Goal: Task Accomplishment & Management: Manage account settings

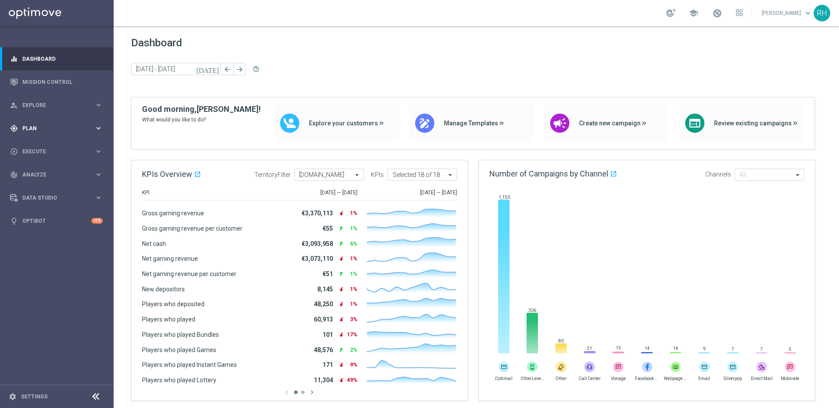
click at [56, 135] on div "gps_fixed Plan keyboard_arrow_right" at bounding box center [56, 128] width 113 height 23
click at [46, 167] on accordion "Templates keyboard_arrow_right Optimail OptiMobile In-App OptiMobile Push Embed…" at bounding box center [68, 172] width 90 height 13
click at [46, 169] on accordion "Templates keyboard_arrow_right Optimail OptiMobile In-App OptiMobile Push Embed…" at bounding box center [68, 172] width 90 height 13
click at [46, 171] on span "Templates" at bounding box center [54, 172] width 62 height 5
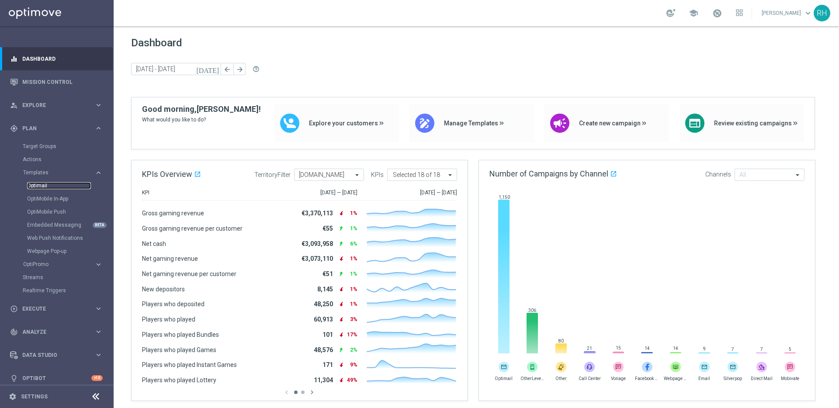
click at [46, 184] on link "Optimail" at bounding box center [59, 185] width 64 height 7
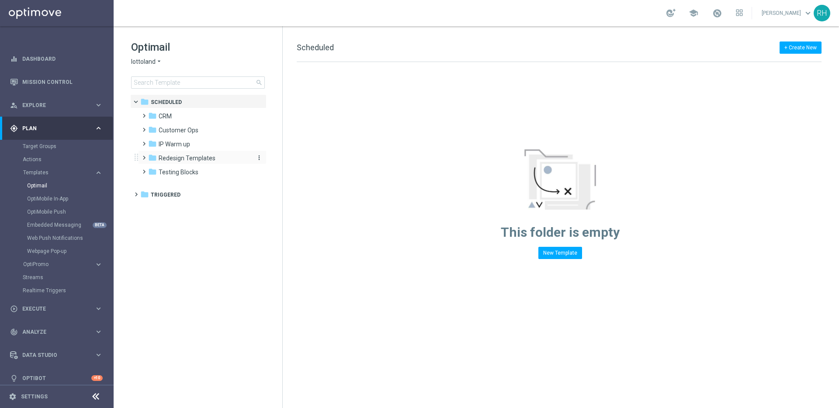
click at [194, 159] on span "Redesign Templates" at bounding box center [187, 158] width 57 height 8
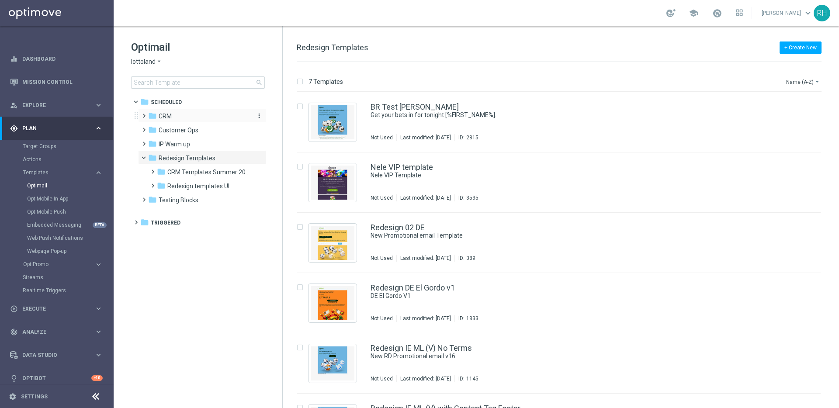
click at [159, 118] on span "CRM" at bounding box center [165, 116] width 13 height 8
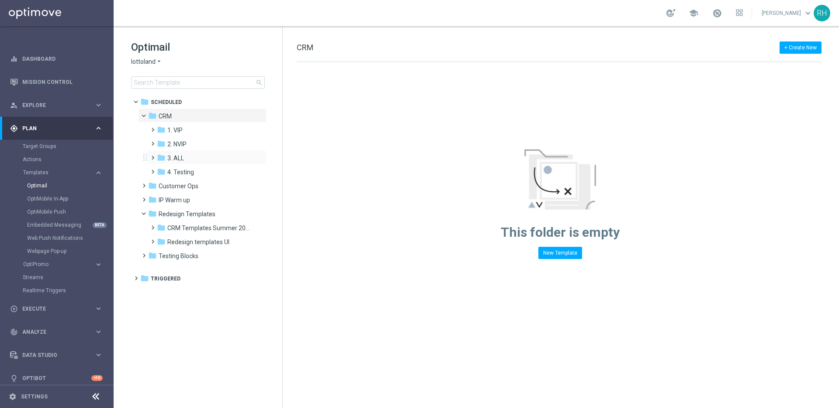
click at [171, 150] on div "folder 3. ALL more_vert" at bounding box center [207, 157] width 120 height 14
click at [170, 144] on span "2. NVIP" at bounding box center [176, 144] width 19 height 8
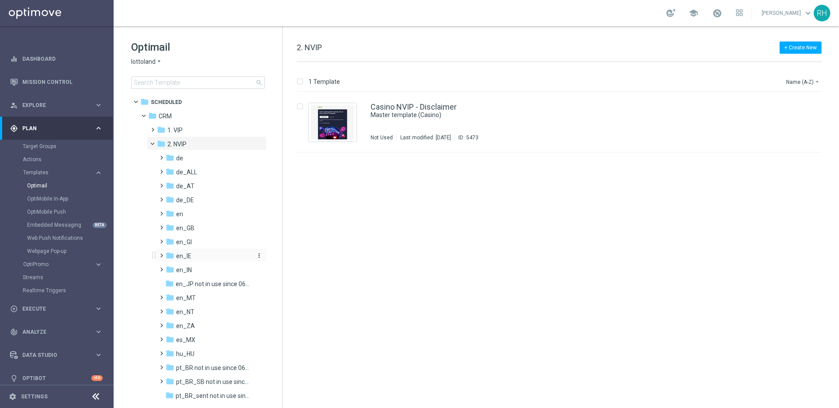
click at [185, 252] on span "en_IE" at bounding box center [183, 256] width 15 height 8
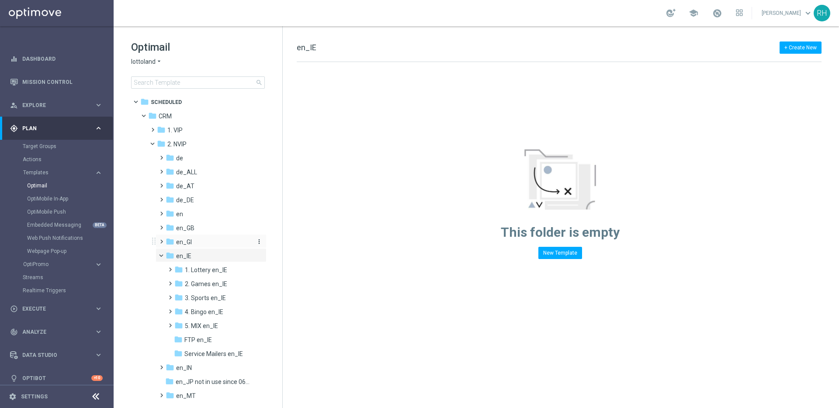
scroll to position [2, 0]
click at [214, 283] on span "2. Games en_IE" at bounding box center [206, 282] width 42 height 8
click at [216, 300] on span "AUT GM en_IE" at bounding box center [212, 296] width 39 height 8
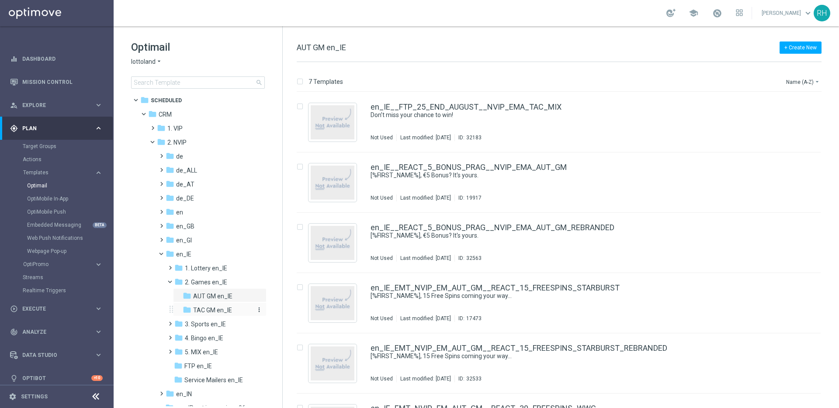
click at [216, 307] on span "TAC GM en_IE" at bounding box center [212, 310] width 39 height 8
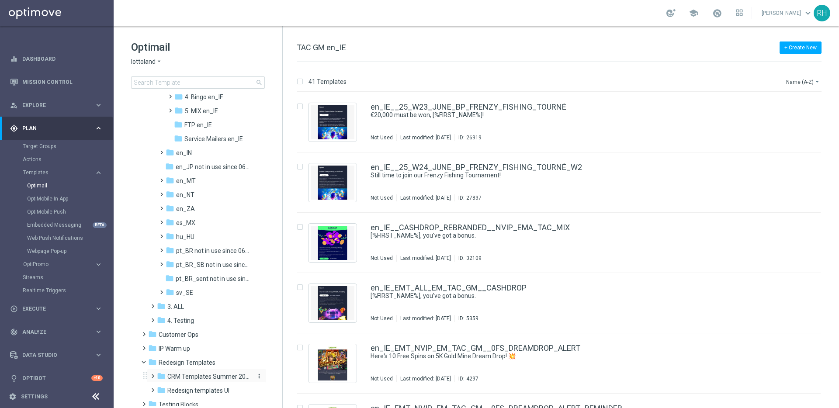
scroll to position [251, 0]
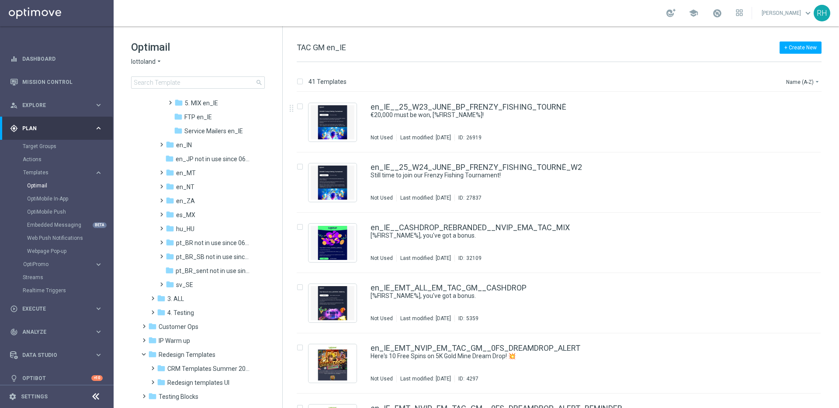
click at [328, 50] on span "TAC GM en_IE" at bounding box center [321, 47] width 49 height 9
copy div "TAC GM en_IE"
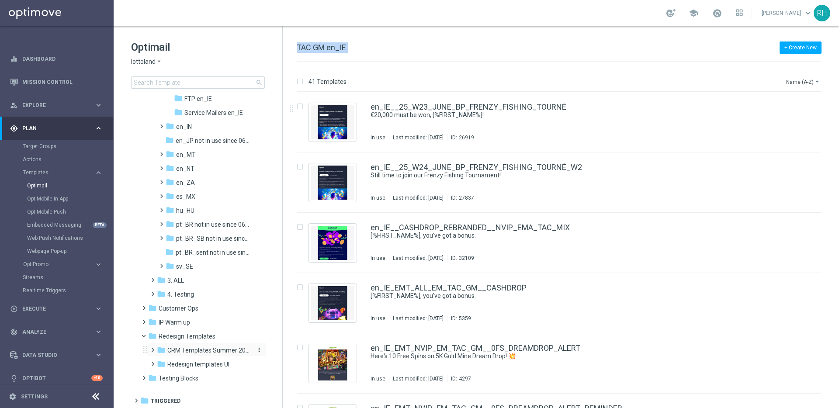
scroll to position [270, 0]
click at [197, 359] on div "folder Redesign templates UI" at bounding box center [203, 364] width 93 height 10
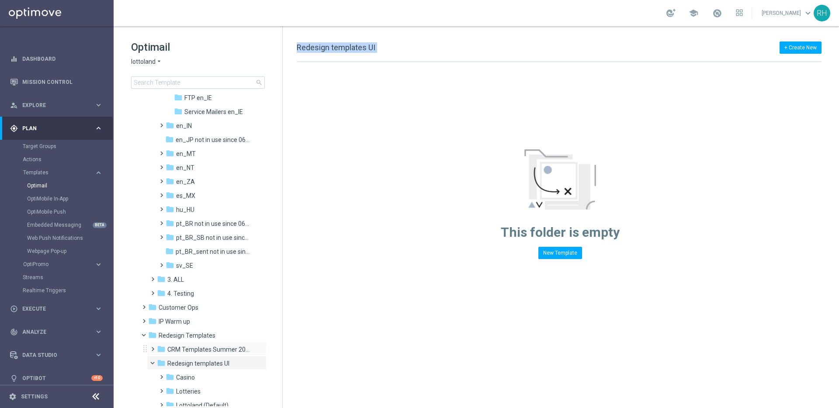
click at [198, 343] on div "folder CRM Templates Summer 2025 more_vert" at bounding box center [207, 349] width 120 height 14
click at [153, 347] on span at bounding box center [151, 344] width 4 height 3
click at [181, 374] on span "UK Examples" at bounding box center [194, 378] width 36 height 8
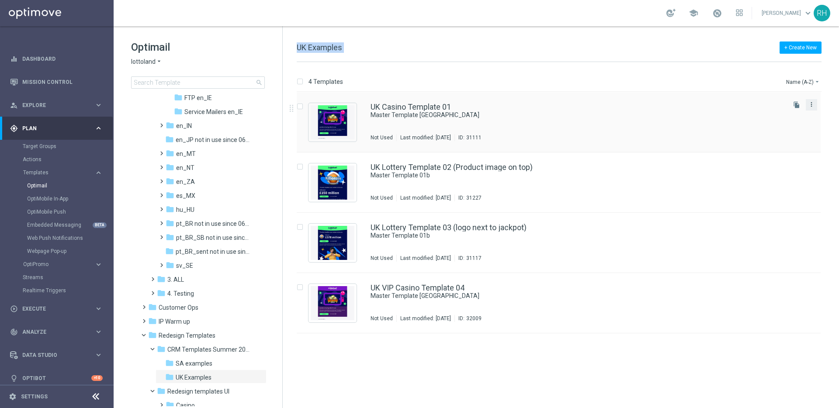
click at [810, 103] on icon "more_vert" at bounding box center [811, 104] width 7 height 7
click at [763, 123] on span "Copy To" at bounding box center [759, 126] width 19 height 6
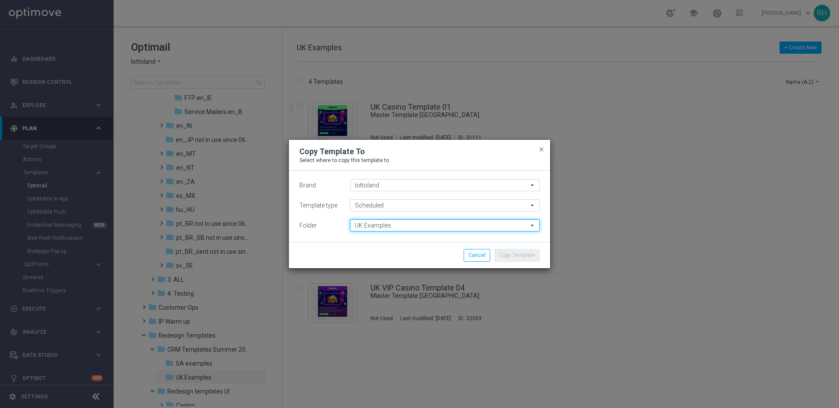
click at [392, 224] on input "UK Examples" at bounding box center [445, 225] width 190 height 12
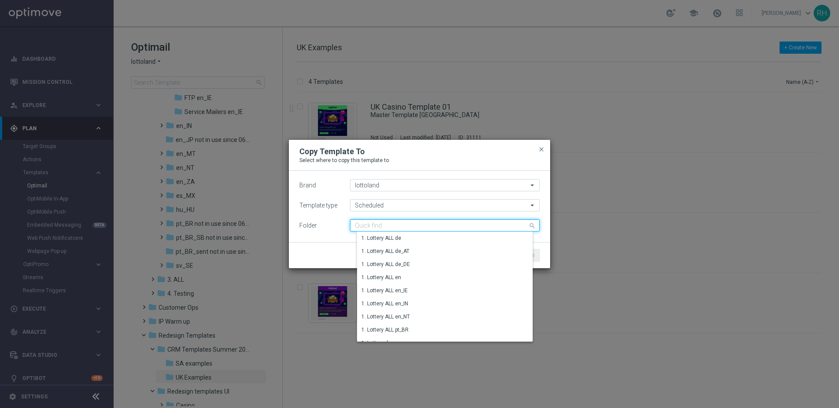
paste input "TAC GM en_IE"
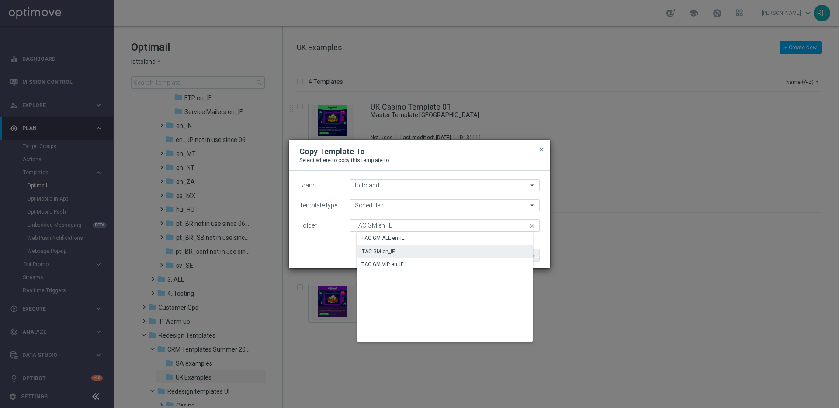
click at [392, 253] on div "TAC GM en_IE" at bounding box center [378, 252] width 33 height 8
type input "TAC GM en_IE"
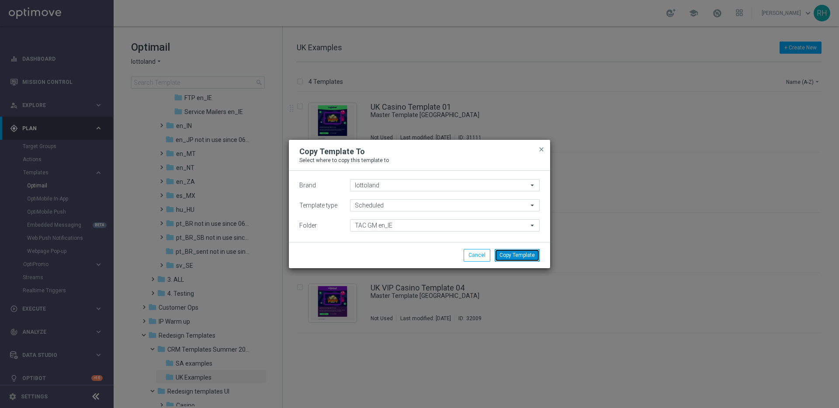
click at [508, 259] on button "Copy Template" at bounding box center [517, 255] width 45 height 12
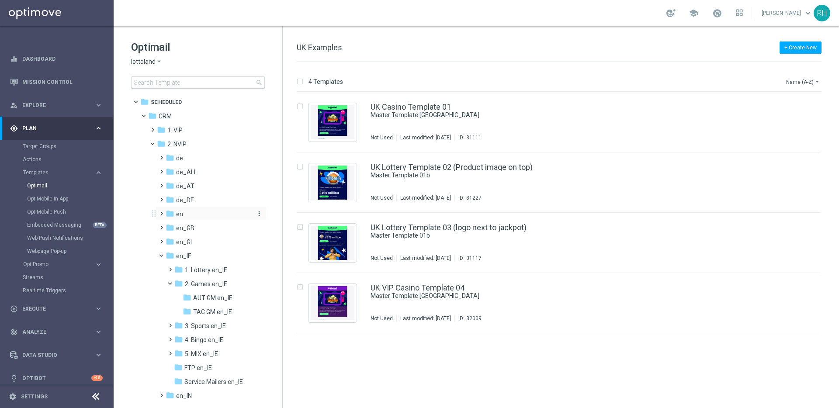
scroll to position [2, 0]
click at [217, 313] on span "TAC GM en_IE" at bounding box center [212, 310] width 39 height 8
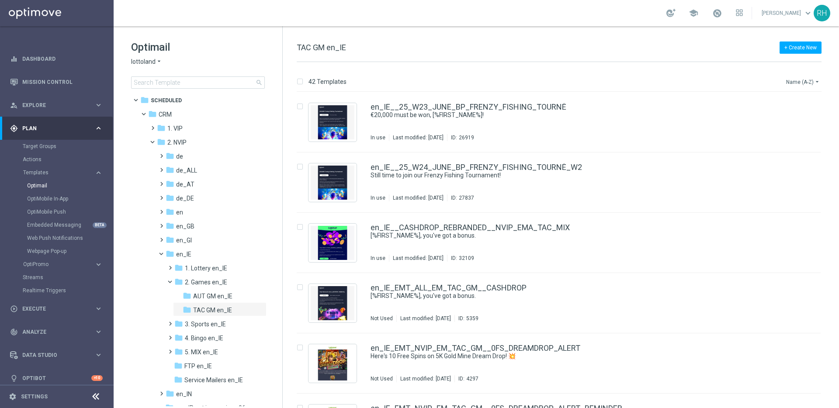
click at [816, 83] on icon "arrow_drop_down" at bounding box center [816, 81] width 7 height 7
click at [803, 117] on div "Date Modified (Newest)" at bounding box center [786, 121] width 70 height 12
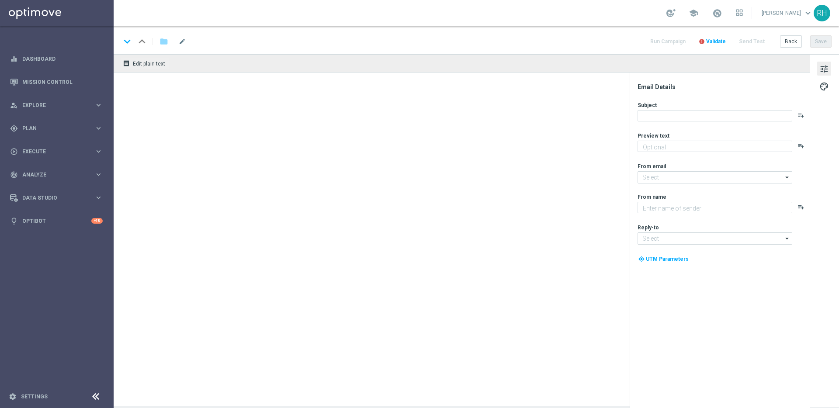
type textarea "Chance to Win a Share of £50,000!"
type input "mail@crm.lottoland.com"
type textarea "Lottoland"
type input "support@lottoland.co.uk"
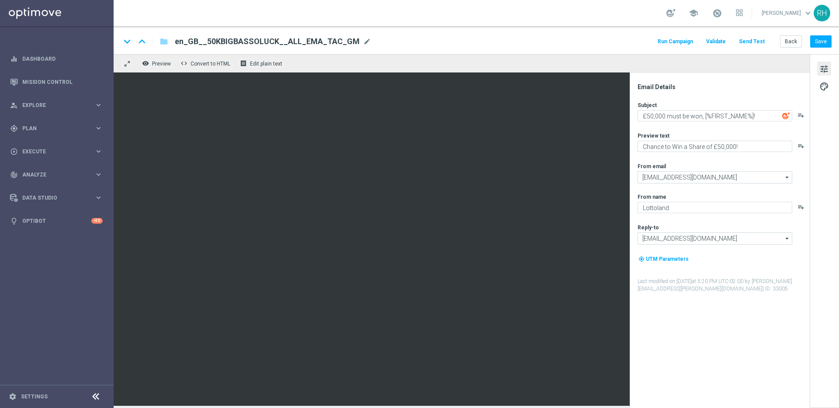
click at [249, 42] on span "en_GB__50KBIGBASSOLUCK__ALL_EMA_TAC_GM" at bounding box center [267, 41] width 185 height 10
click at [249, 42] on input "en_GB__50KBIGBASSOLUCK__ALL_EMA_TAC_GM" at bounding box center [283, 41] width 217 height 11
click at [661, 113] on textarea "£50,000 must be won, [%FIRST_NAME%]!" at bounding box center [714, 115] width 155 height 11
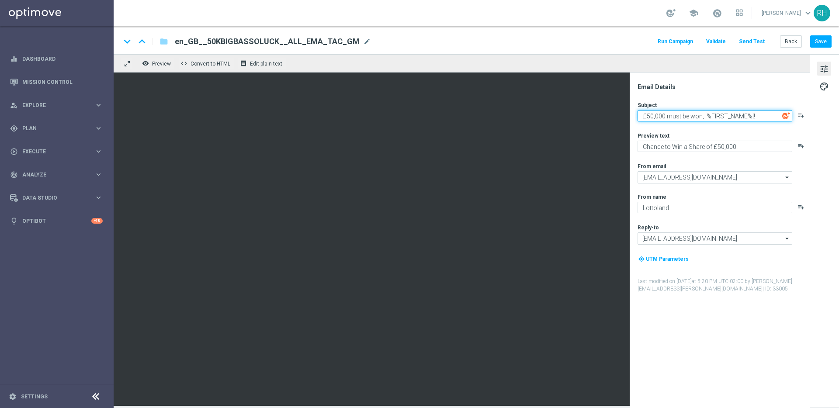
click at [661, 113] on textarea "£50,000 must be won, [%FIRST_NAME%]!" at bounding box center [714, 115] width 155 height 11
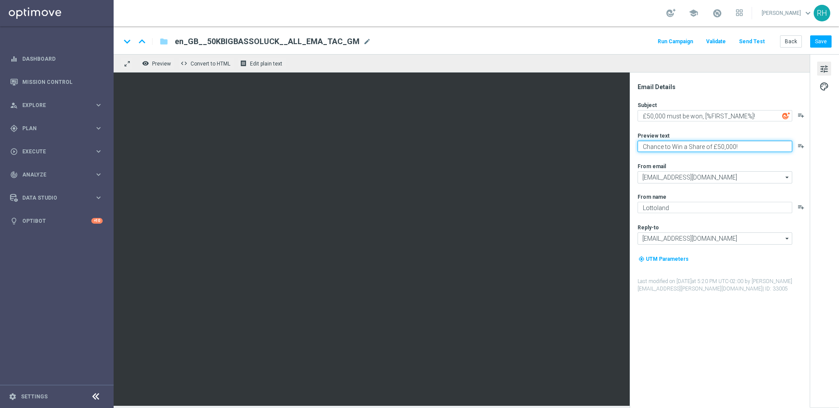
click at [664, 145] on textarea "Chance to Win a Share of £50,000!" at bounding box center [714, 146] width 155 height 11
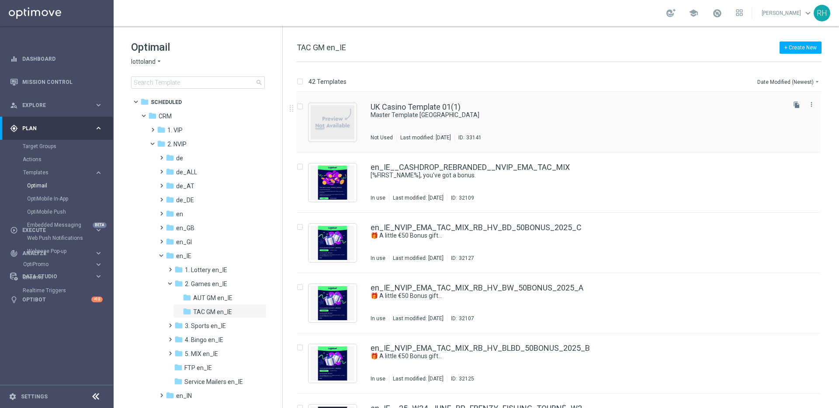
click at [478, 110] on div "UK Casino Template 01(1)" at bounding box center [576, 107] width 413 height 8
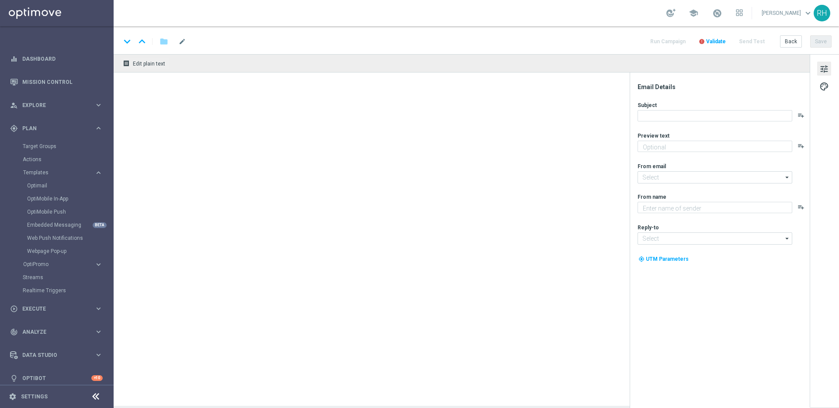
type textarea "preview text"
type textarea "Lottoland"
type input "mail@crm.lottoland.com"
type input "support@lottoland.co.uk"
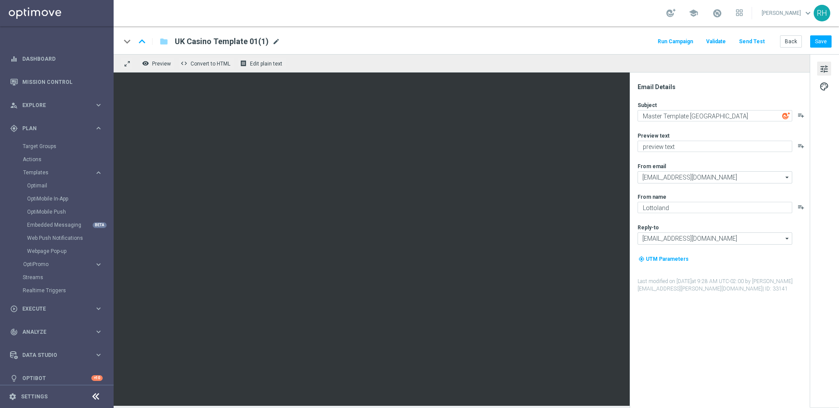
click at [276, 42] on span "mode_edit" at bounding box center [276, 42] width 8 height 8
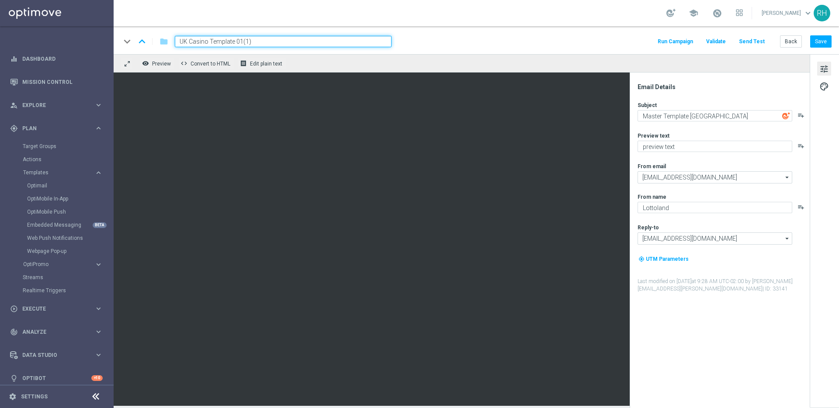
click at [271, 42] on input "UK Casino Template 01(1)" at bounding box center [283, 41] width 217 height 11
paste input "en_GB__50KBIGBASSOLUCK__ALL_EMA_TAC_GM"
click at [197, 39] on input "en_GB__50KBIGBASSOLUCK__ALL_EMA_TAC_GM" at bounding box center [283, 41] width 217 height 11
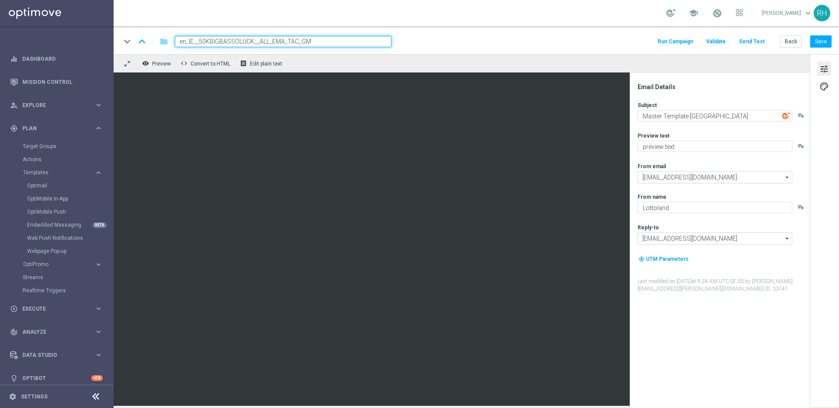
type input "en_IE__50KBIGBASSOLUCK__ALL_EMA_TAC_GM"
click at [511, 41] on div "keyboard_arrow_down keyboard_arrow_up folder en_IE__50KBIGBASSOLUCK__ALL_EMA_TA…" at bounding box center [476, 41] width 711 height 11
click at [813, 40] on button "Save" at bounding box center [820, 41] width 21 height 12
click at [312, 40] on input "en_IE__50KBIGBASSOLUCK__ALL_EMA_TAC_GM" at bounding box center [283, 41] width 217 height 11
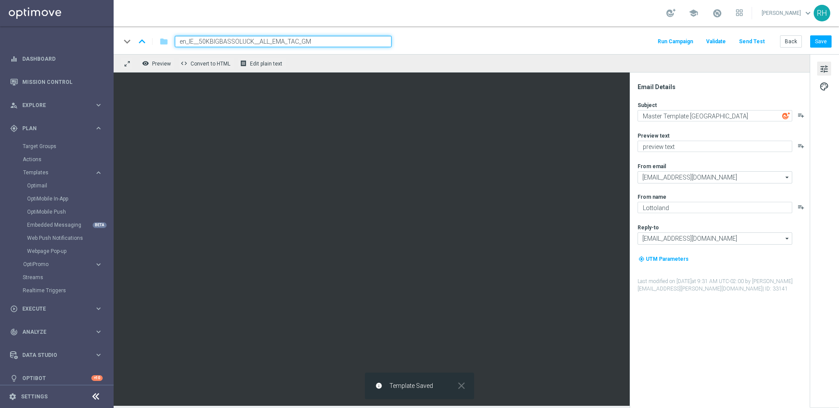
click at [312, 40] on input "en_IE__50KBIGBASSOLUCK__ALL_EMA_TAC_GM" at bounding box center [283, 41] width 217 height 11
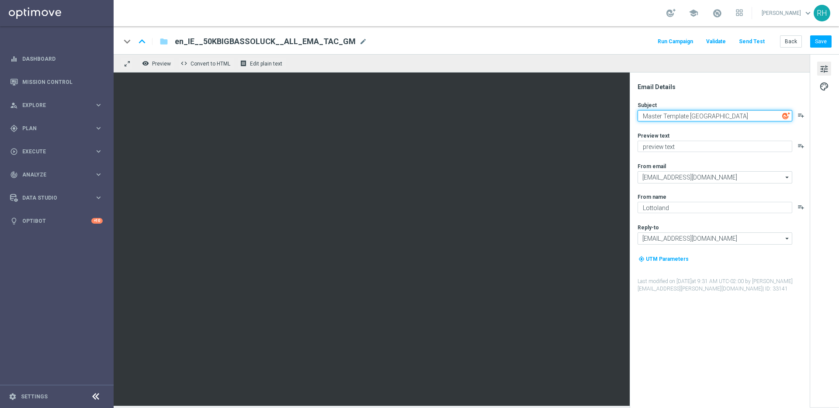
click at [657, 118] on textarea "Master Template [GEOGRAPHIC_DATA]" at bounding box center [714, 115] width 155 height 11
paste textarea "£50,000 must be won, [%FIRST_NAME%]!"
click at [647, 114] on textarea "£50,000 must be won, [%FIRST_NAME%]!" at bounding box center [714, 115] width 155 height 11
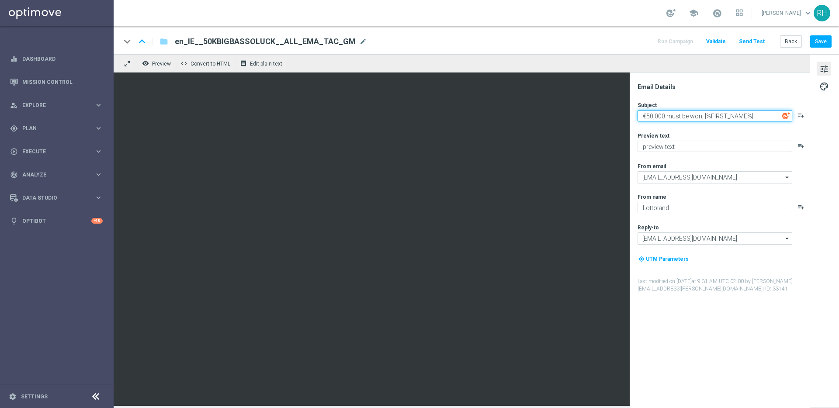
type textarea "€50,000 must be won, [%FIRST_NAME%]!"
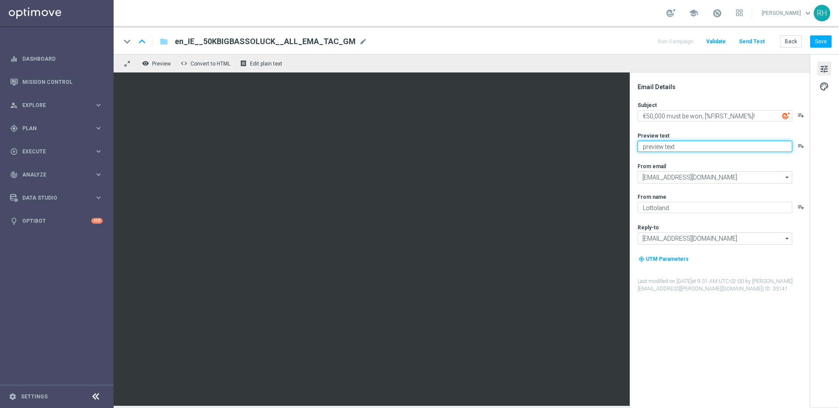
click at [683, 150] on textarea "preview text" at bounding box center [714, 146] width 155 height 11
paste textarea "Chance to Win a Share of £50,000!"
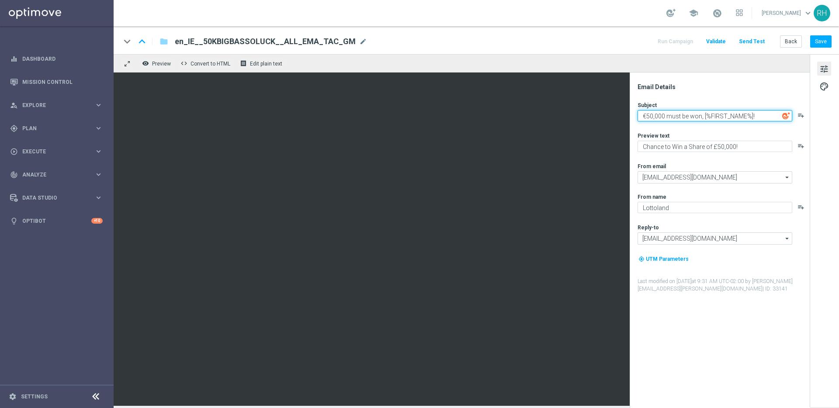
drag, startPoint x: 664, startPoint y: 116, endPoint x: 634, endPoint y: 120, distance: 30.3
click at [634, 120] on div "Email Details Subject €50,000 must be won, [%FIRST_NAME%]! playlist_add Preview…" at bounding box center [719, 240] width 180 height 335
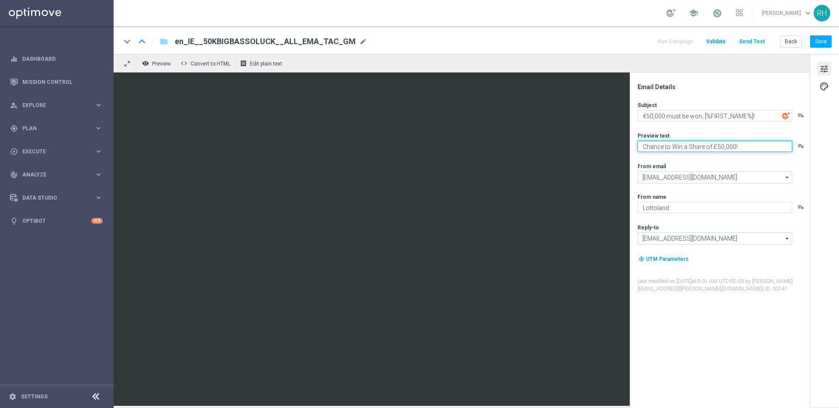
drag, startPoint x: 712, startPoint y: 147, endPoint x: 732, endPoint y: 149, distance: 19.7
click at [732, 149] on textarea "Chance to Win a Share of £50,000!" at bounding box center [714, 146] width 155 height 11
paste textarea "€"
type textarea "Chance to Win a Share of €50,000!"
click at [709, 88] on div "Email Details" at bounding box center [722, 87] width 171 height 8
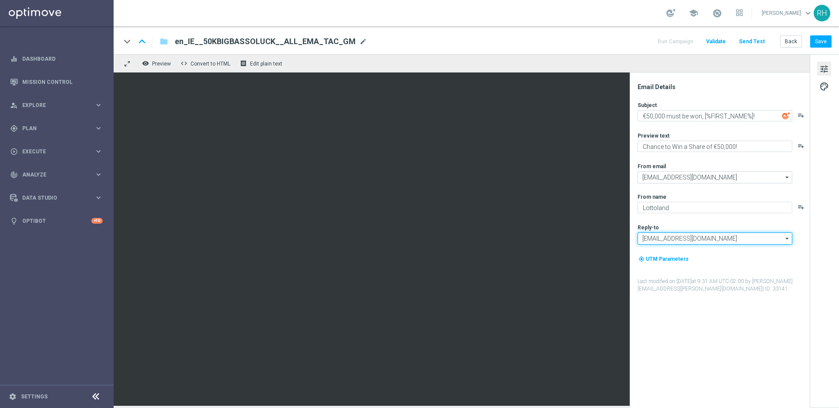
click at [740, 236] on input "support@lottoland.co.uk" at bounding box center [714, 238] width 155 height 12
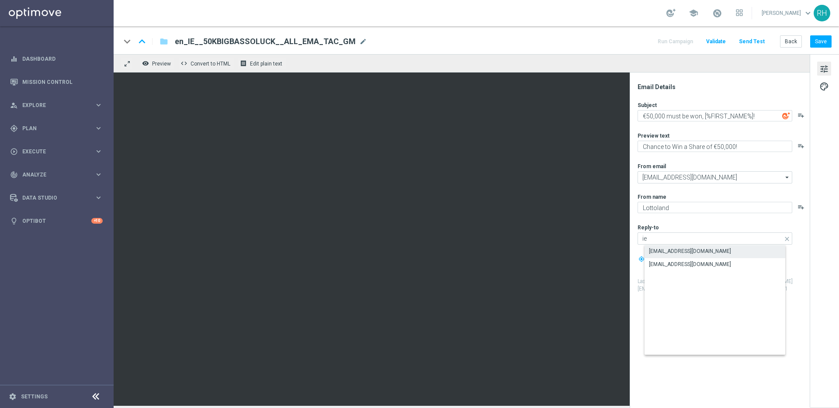
click at [728, 254] on div "support@lottoland.ie" at bounding box center [721, 251] width 155 height 12
type input "support@lottoland.ie"
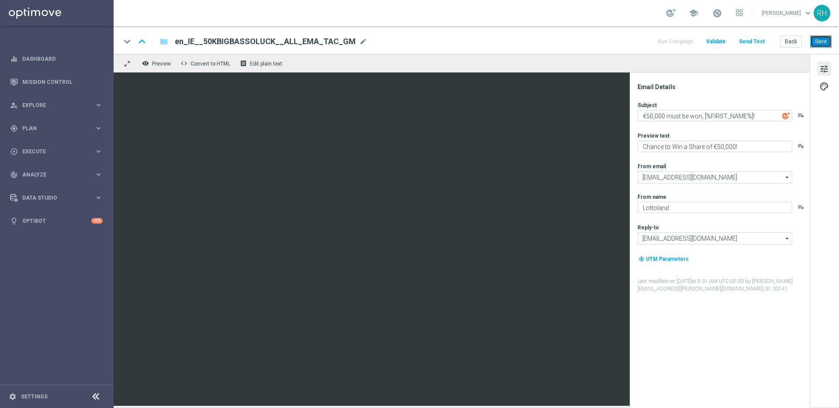
click at [827, 45] on button "Save" at bounding box center [820, 41] width 21 height 12
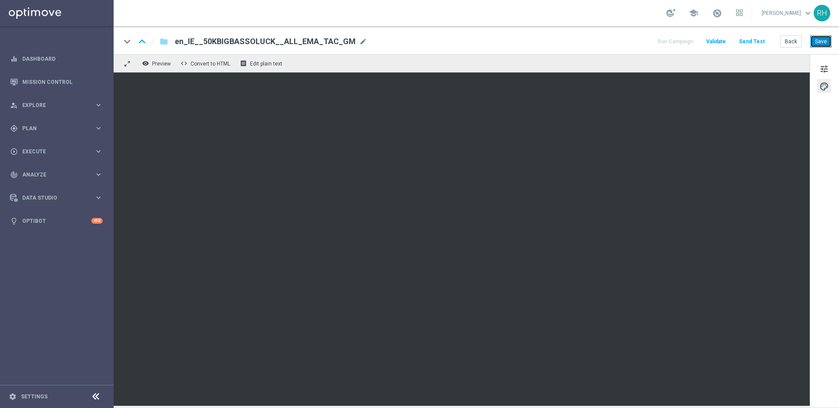
click at [816, 45] on button "Save" at bounding box center [820, 41] width 21 height 12
click at [828, 42] on button "Save" at bounding box center [820, 41] width 21 height 12
click at [823, 42] on button "Save" at bounding box center [820, 41] width 21 height 12
click at [820, 42] on button "Save" at bounding box center [820, 41] width 21 height 12
click at [829, 38] on button "Save" at bounding box center [820, 41] width 21 height 12
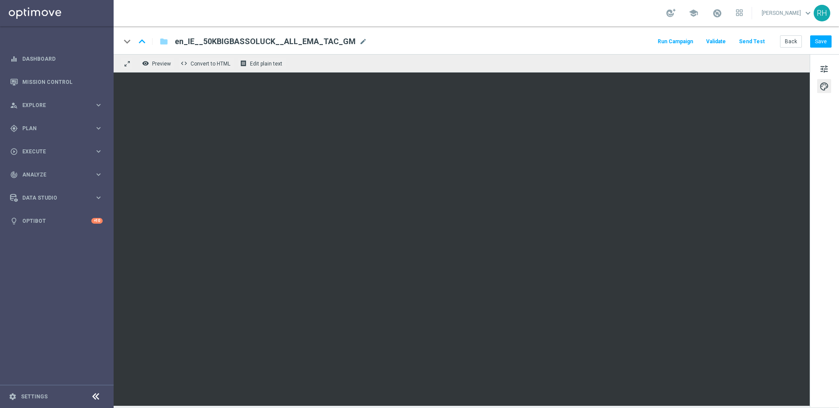
click at [747, 44] on button "Send Test" at bounding box center [751, 42] width 28 height 12
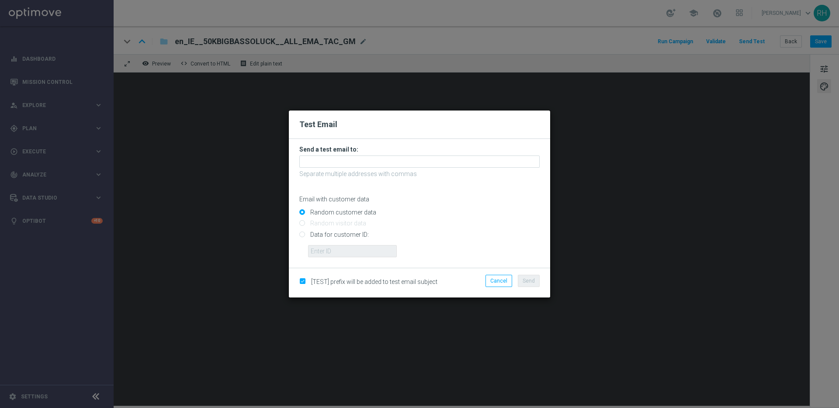
click at [302, 234] on input "Data for customer ID:" at bounding box center [419, 238] width 240 height 12
radio input "true"
click at [323, 251] on input "text" at bounding box center [352, 251] width 89 height 12
type input "9388754"
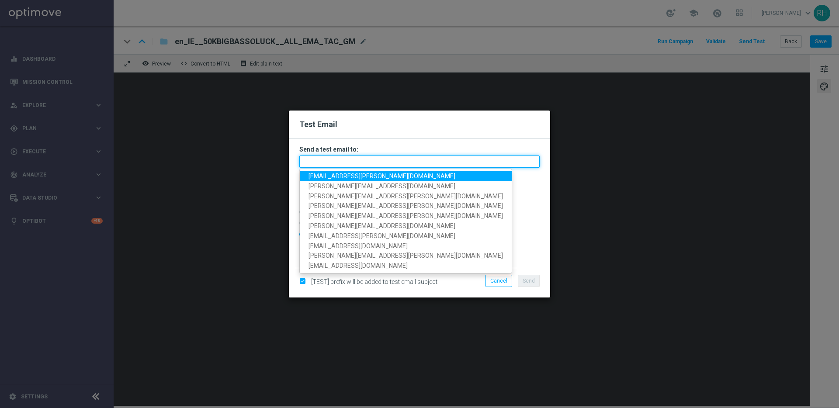
click at [367, 160] on input "text" at bounding box center [419, 162] width 240 height 12
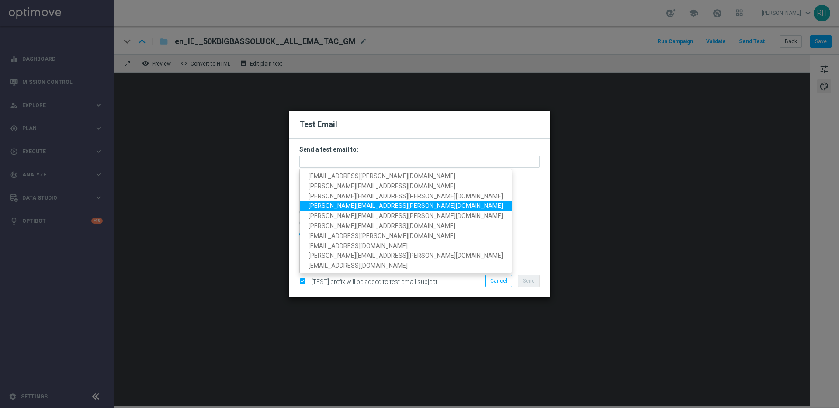
click at [330, 202] on span "ricky.hubbard@lottoland.com" at bounding box center [405, 205] width 194 height 7
type input "ricky.hubbard@lottoland.com"
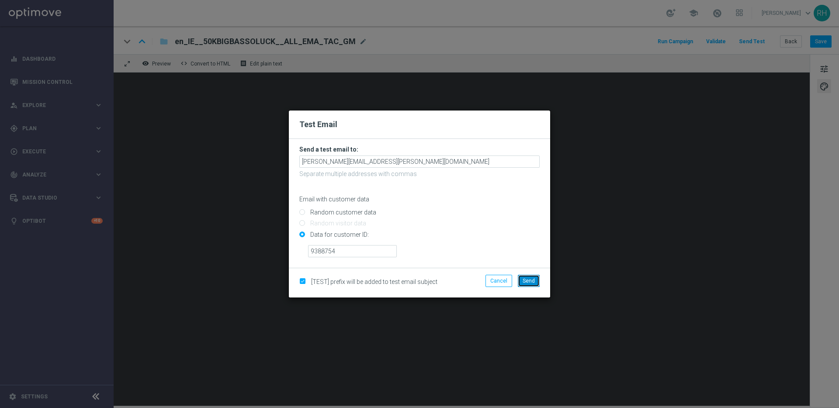
click at [539, 280] on button "Send" at bounding box center [529, 281] width 22 height 12
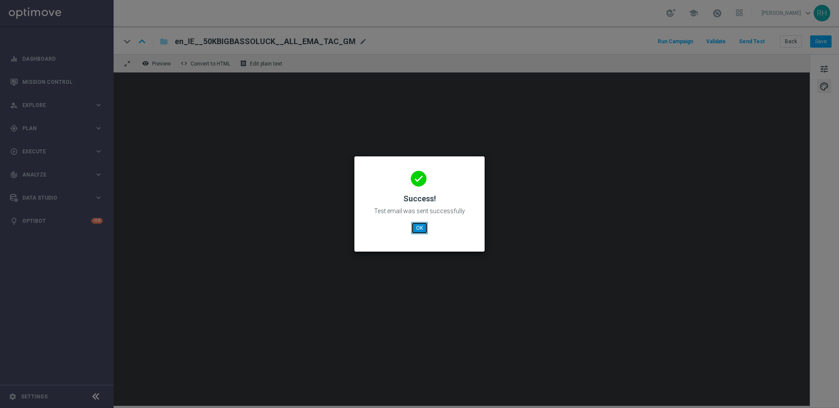
click at [415, 229] on button "OK" at bounding box center [419, 228] width 17 height 12
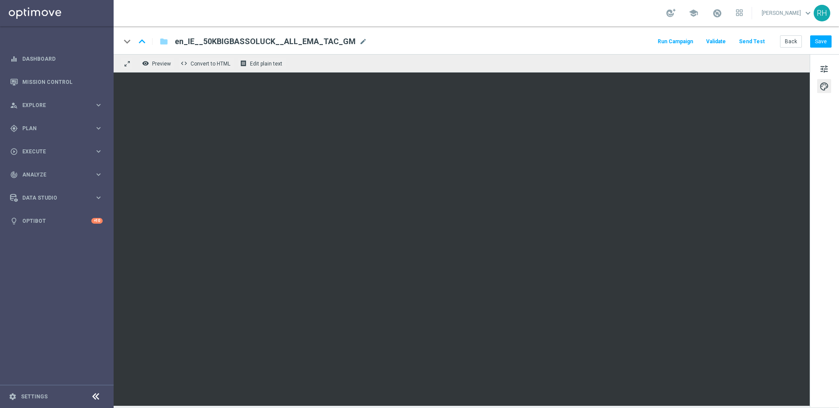
click at [518, 49] on div "keyboard_arrow_down keyboard_arrow_up folder en_IE__50KBIGBASSOLUCK__ALL_EMA_TA…" at bounding box center [476, 40] width 725 height 28
click at [616, 37] on div "keyboard_arrow_down keyboard_arrow_up folder en_IE__50KBIGBASSOLUCK__ALL_EMA_TA…" at bounding box center [476, 41] width 711 height 11
click at [818, 41] on button "Save" at bounding box center [820, 41] width 21 height 12
click at [755, 45] on button "Send Test" at bounding box center [751, 42] width 28 height 12
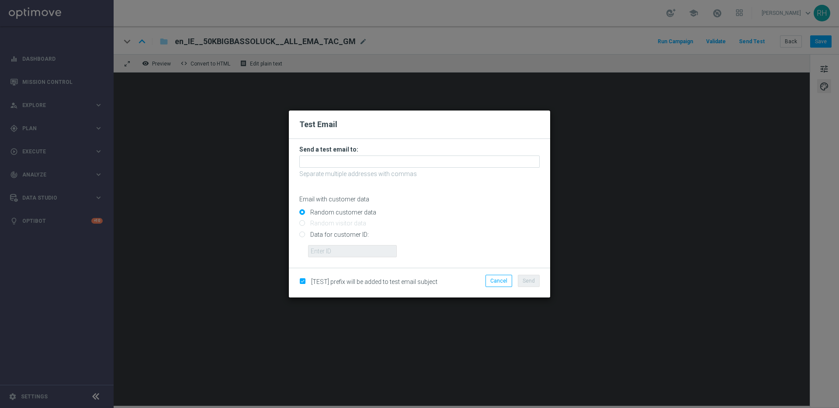
drag, startPoint x: 303, startPoint y: 232, endPoint x: 313, endPoint y: 245, distance: 16.2
click at [303, 233] on input "Data for customer ID:" at bounding box center [419, 238] width 240 height 12
radio input "true"
click at [314, 246] on input "text" at bounding box center [352, 251] width 89 height 12
type input "9388754"
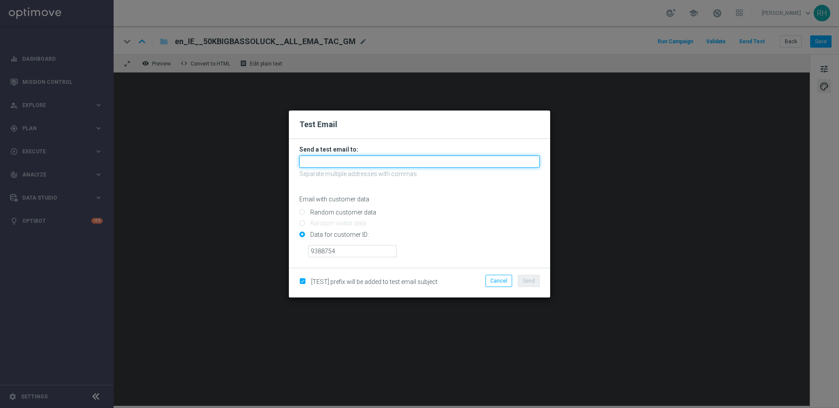
click at [323, 162] on input "text" at bounding box center [419, 162] width 240 height 12
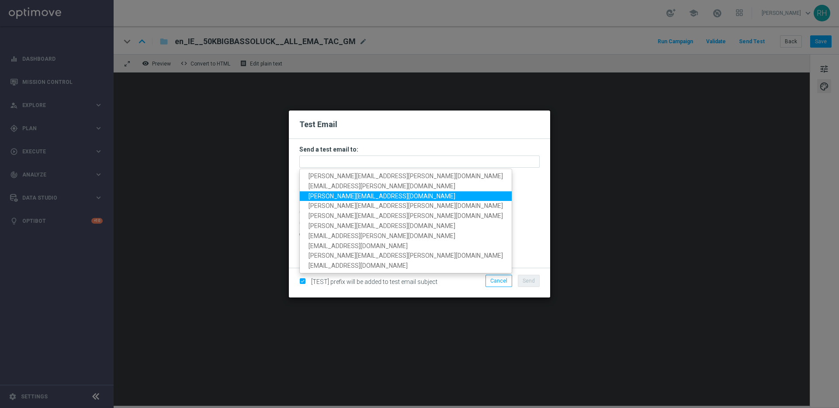
click at [322, 197] on span "nikola.misotova@lottoland.com" at bounding box center [381, 195] width 147 height 7
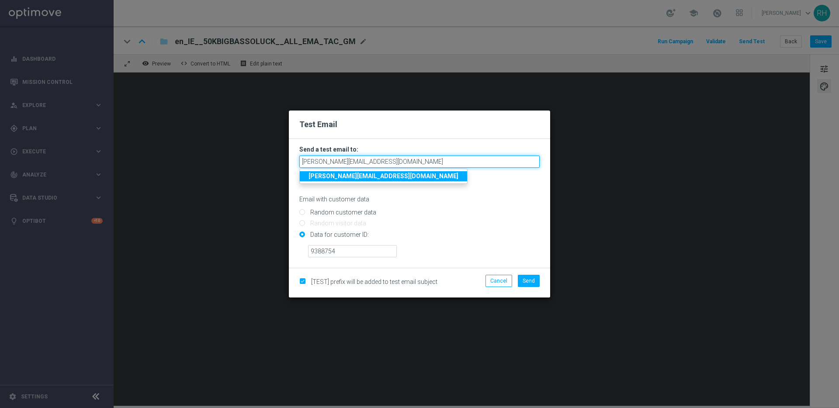
click at [404, 162] on input "nikola.misotova@lottoland.com" at bounding box center [419, 162] width 240 height 12
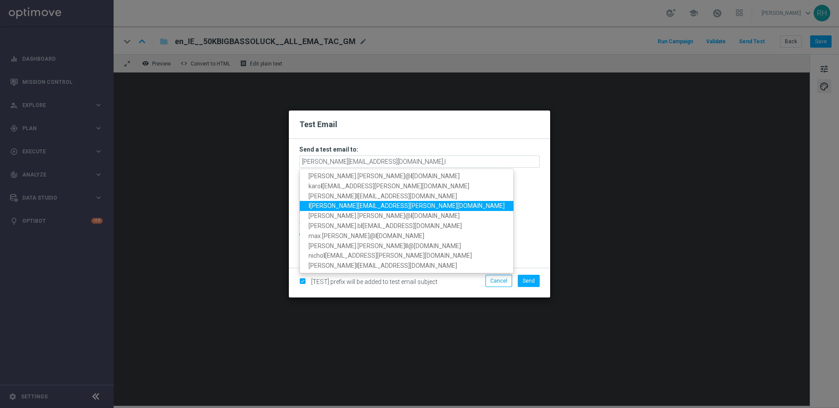
click at [362, 208] on span "l eslie.martinez@lottoland.com" at bounding box center [406, 205] width 196 height 7
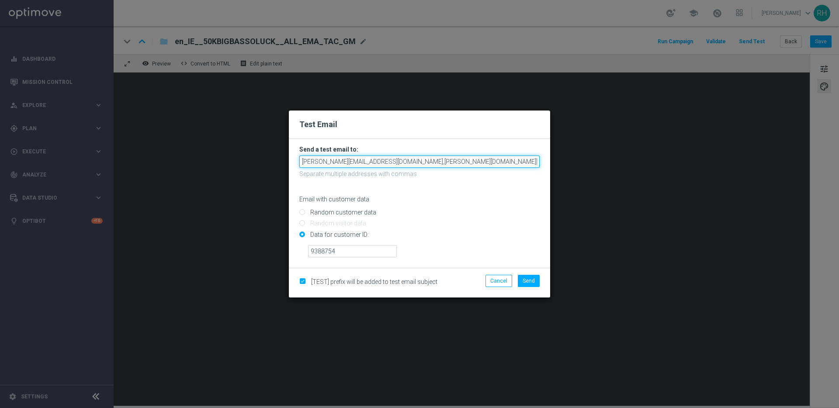
click at [478, 161] on input "nikola.misotova@lottoland.com,leslie.martinez@lottoland.com" at bounding box center [419, 162] width 240 height 12
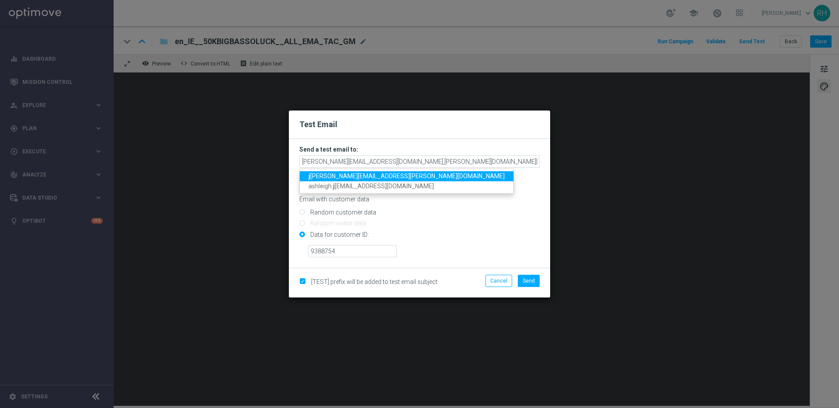
click at [379, 177] on span "j ames.parr@lottoland.com" at bounding box center [406, 176] width 196 height 7
type input "nikola.misotova@lottoland.com,leslie.martinez@lottoland.com,james.parr@lottolan…"
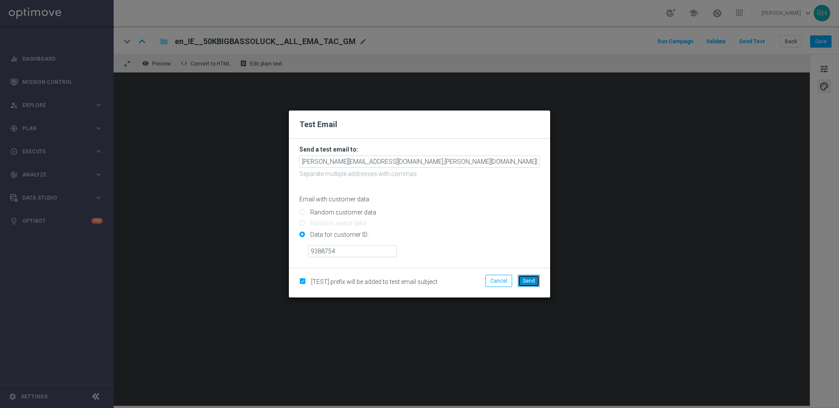
click at [527, 280] on span "Send" at bounding box center [528, 281] width 12 height 6
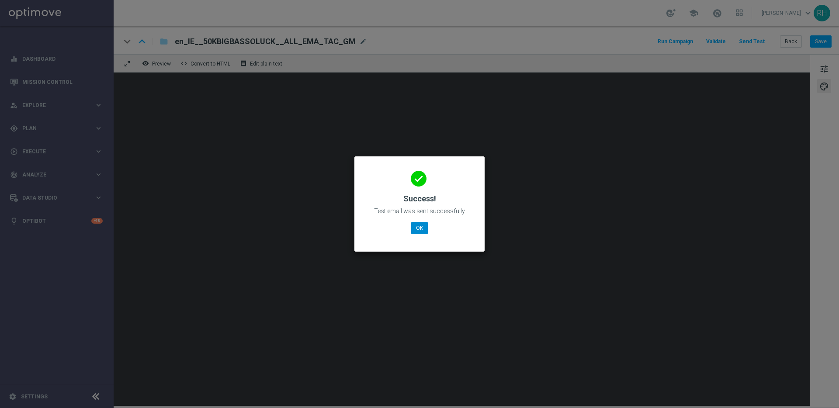
click at [418, 231] on button "OK" at bounding box center [419, 228] width 17 height 12
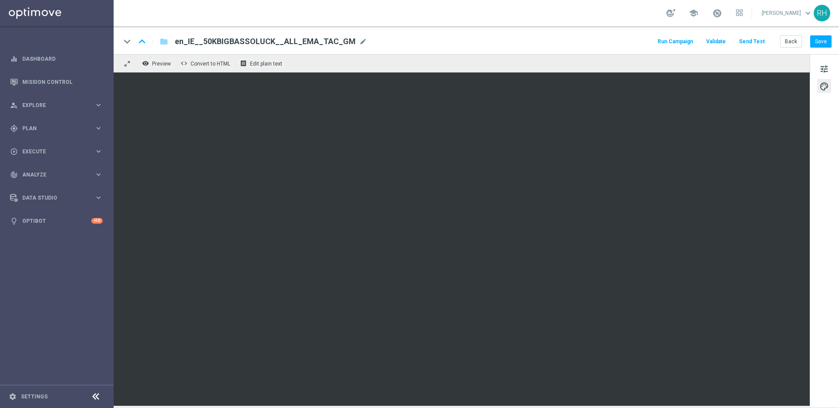
click at [756, 45] on button "Send Test" at bounding box center [751, 42] width 28 height 12
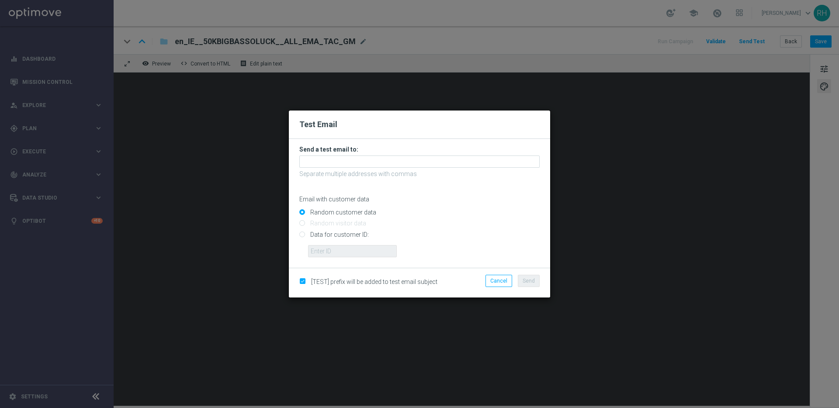
click at [299, 236] on form "Send a test email to: Separate multiple addresses with commas Email with custom…" at bounding box center [419, 203] width 261 height 129
click at [300, 236] on input "Data for customer ID:" at bounding box center [419, 238] width 240 height 12
radio input "true"
click at [322, 251] on input "text" at bounding box center [352, 251] width 89 height 12
type input "9388754"
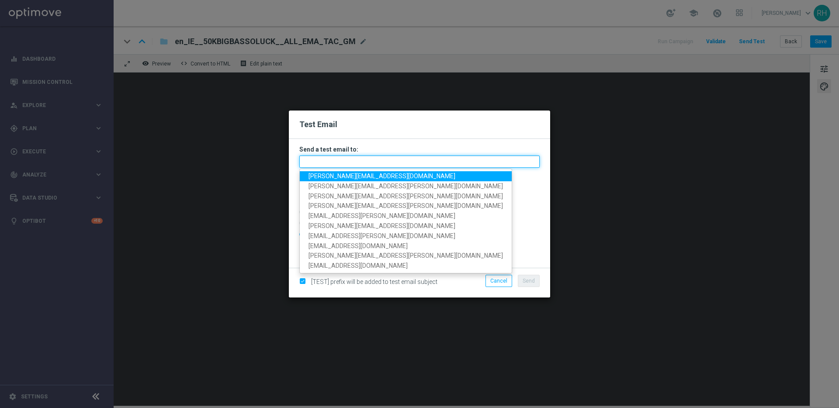
click at [352, 158] on input "text" at bounding box center [419, 162] width 240 height 12
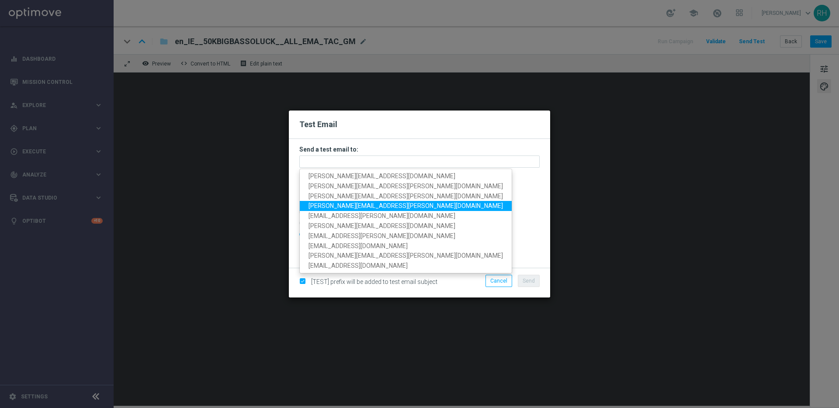
click at [332, 202] on span "ricky.hubbard@lottoland.com" at bounding box center [405, 205] width 194 height 7
type input "ricky.hubbard@lottoland.com"
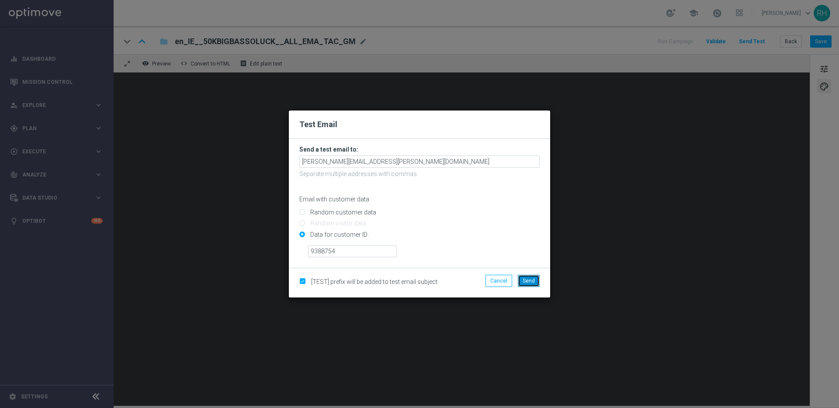
click at [529, 280] on span "Send" at bounding box center [528, 281] width 12 height 6
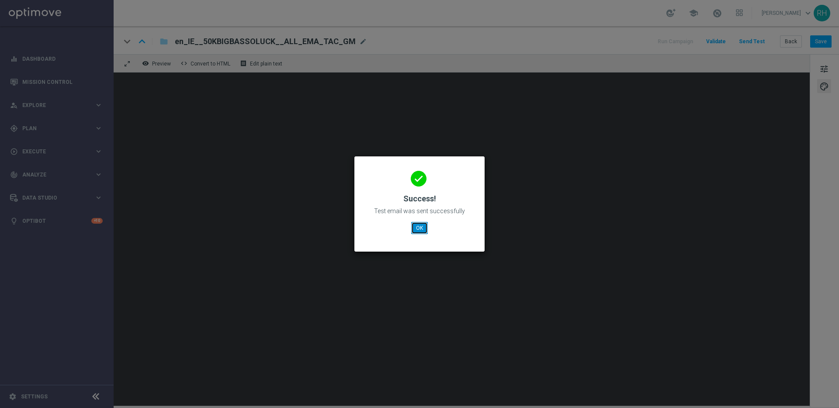
click at [425, 226] on button "OK" at bounding box center [419, 228] width 17 height 12
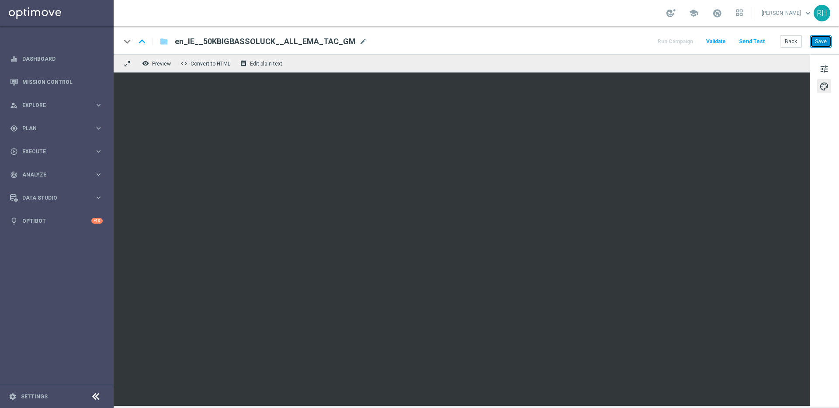
click at [827, 41] on button "Save" at bounding box center [820, 41] width 21 height 12
click at [815, 65] on div "tune palette" at bounding box center [823, 230] width 29 height 353
click at [818, 68] on button "tune" at bounding box center [824, 69] width 14 height 14
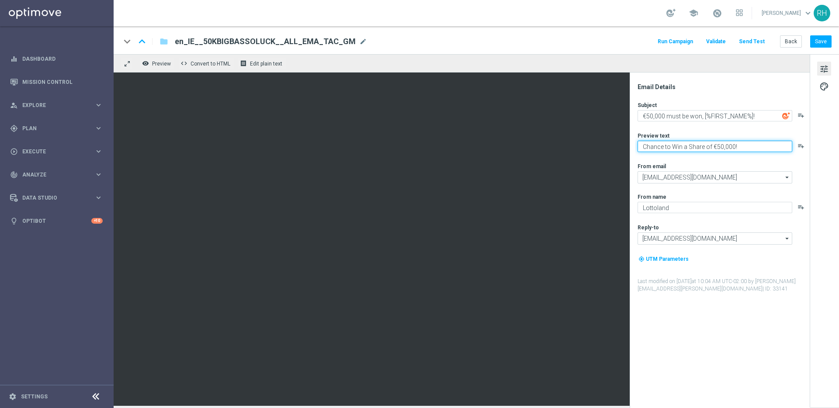
click at [716, 146] on textarea "Chance to Win a Share of €50,000!" at bounding box center [714, 146] width 155 height 11
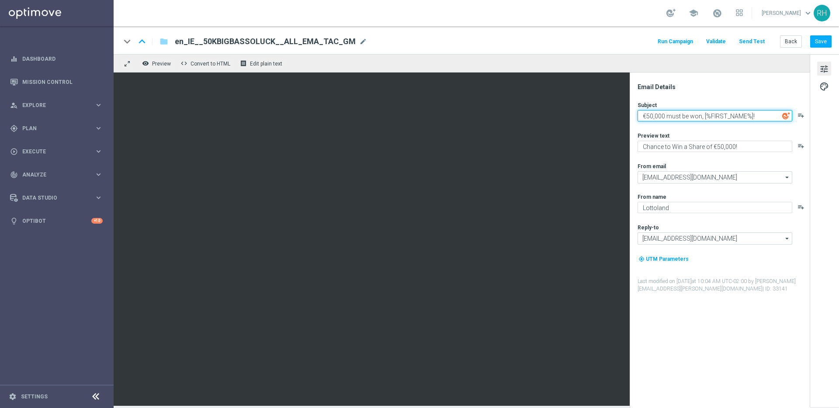
click at [652, 114] on textarea "€50,000 must be won, [%FIRST_NAME%]!" at bounding box center [714, 115] width 155 height 11
click at [824, 45] on button "Save" at bounding box center [820, 41] width 21 height 12
click at [630, 48] on div "keyboard_arrow_down keyboard_arrow_up folder en_IE__50KBIGBASSOLUCK__ALL_EMA_TA…" at bounding box center [476, 40] width 725 height 28
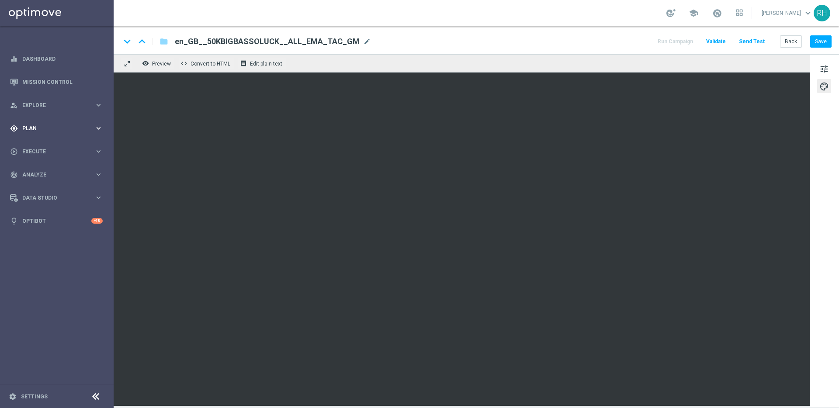
click at [68, 127] on span "Plan" at bounding box center [58, 128] width 72 height 5
click at [51, 146] on link "Target Groups" at bounding box center [57, 146] width 68 height 7
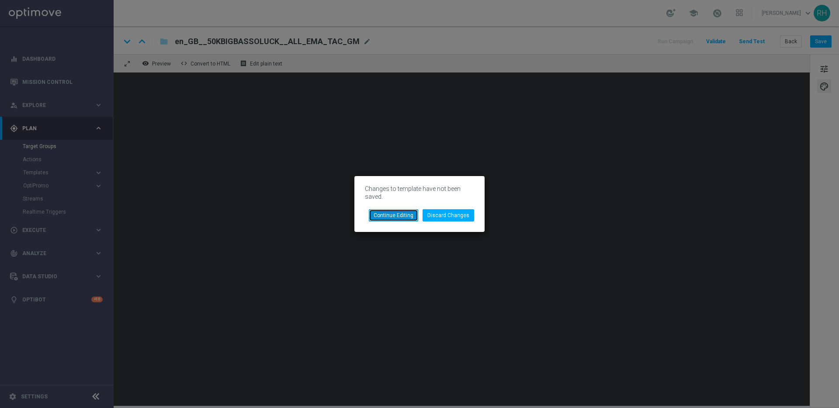
click at [411, 220] on button "Continue Editing" at bounding box center [393, 215] width 49 height 12
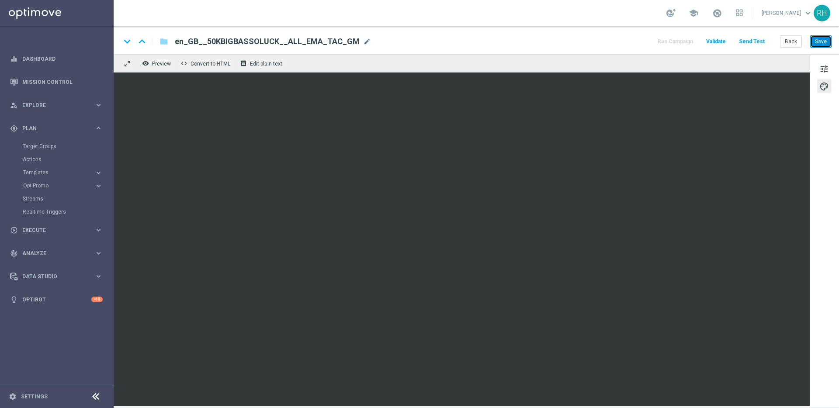
click at [818, 41] on button "Save" at bounding box center [820, 41] width 21 height 12
click at [54, 147] on link "Target Groups" at bounding box center [57, 146] width 68 height 7
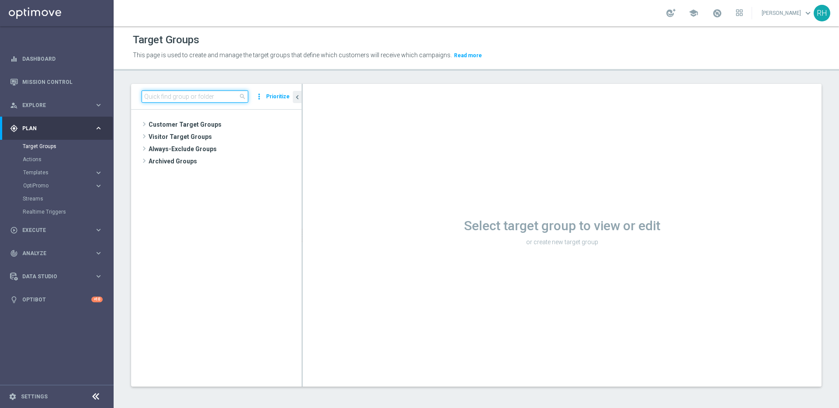
click at [212, 100] on input at bounding box center [195, 96] width 107 height 12
paste input "UK_CASINO_EMAIL | FTP"
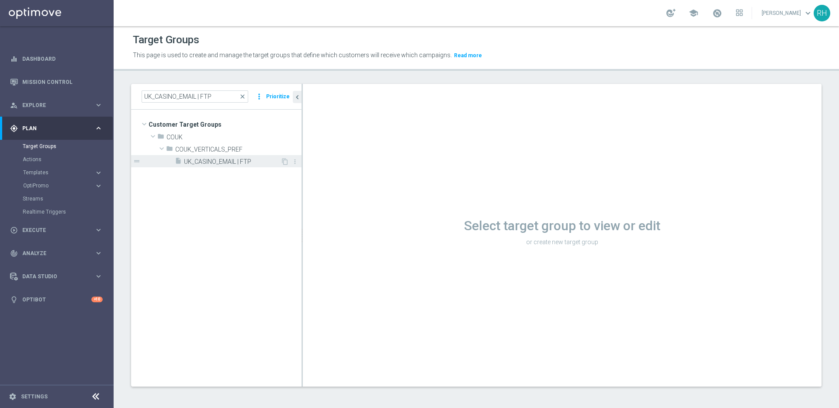
click at [224, 161] on span "UK_CASINO_EMAIL | FTP" at bounding box center [232, 161] width 97 height 7
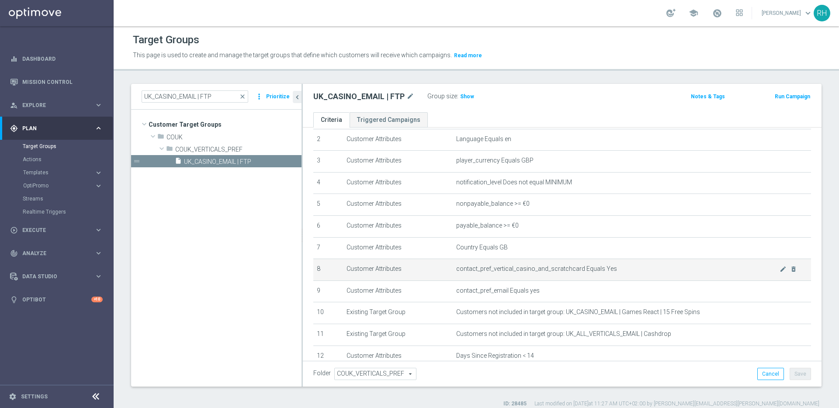
scroll to position [173, 0]
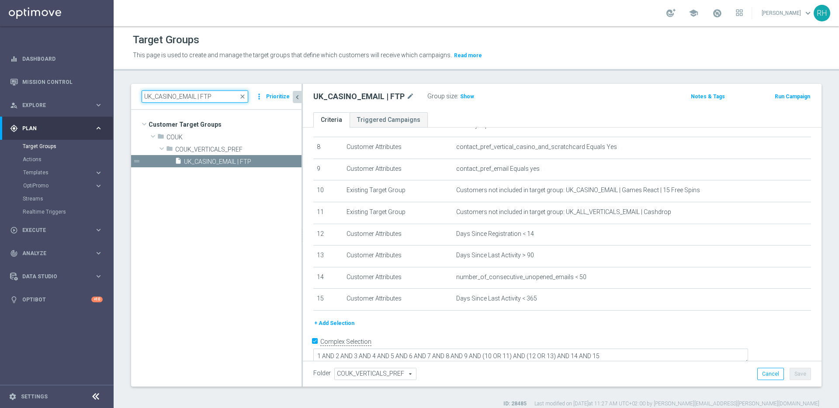
drag, startPoint x: 197, startPoint y: 97, endPoint x: 293, endPoint y: 97, distance: 95.2
click at [293, 97] on div "UK_CASINO_EMAIL | FTP close more_vert Prioritize Customer Target Groups library…" at bounding box center [216, 235] width 170 height 302
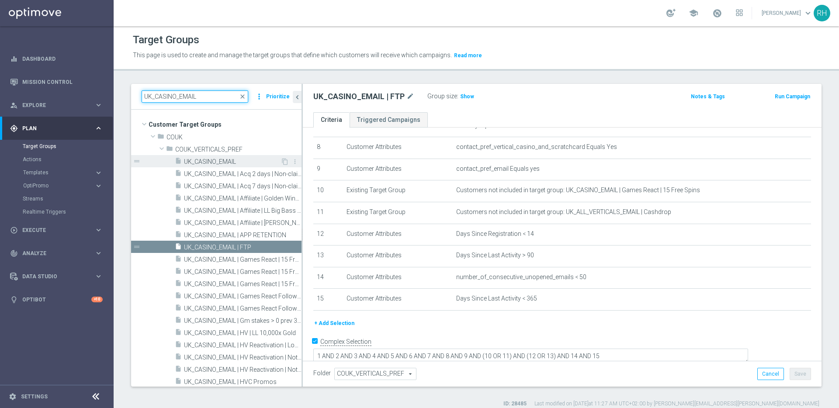
type input "UK_CASINO_EMAIL"
click at [247, 157] on div "insert_drive_file UK_CASINO_EMAIL" at bounding box center [228, 161] width 106 height 12
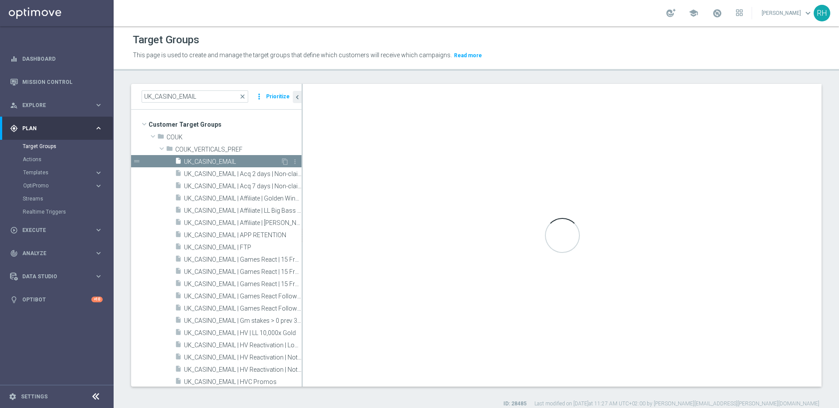
checkbox input "false"
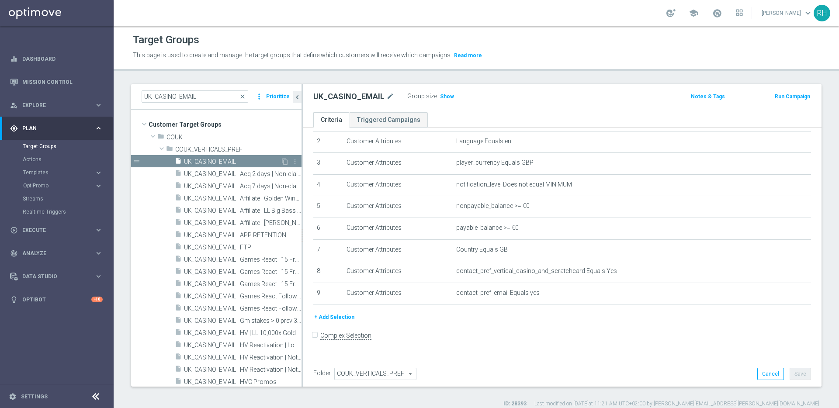
scroll to position [42, 0]
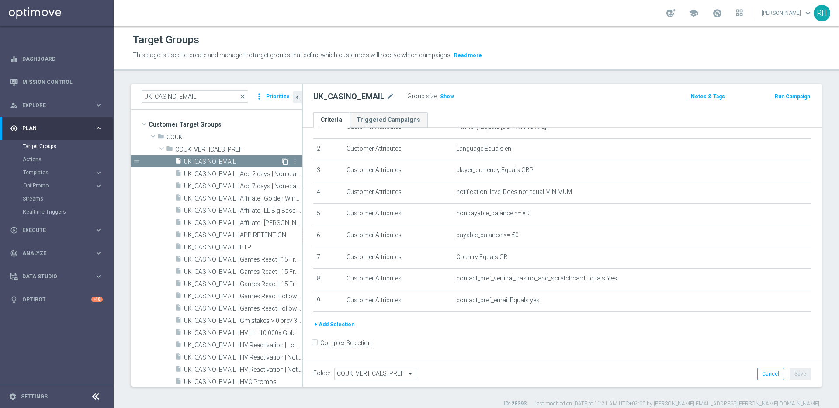
click at [281, 161] on icon "content_copy" at bounding box center [284, 161] width 7 height 7
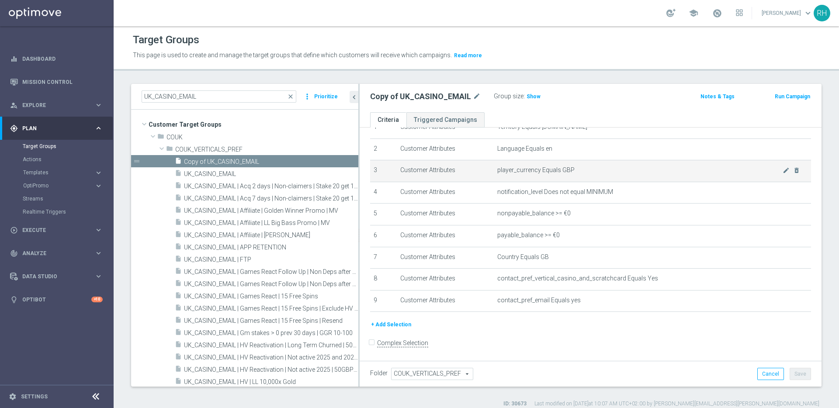
drag, startPoint x: 301, startPoint y: 179, endPoint x: 386, endPoint y: 179, distance: 84.7
click at [386, 179] on as-split "UK_CASINO_EMAIL close more_vert Prioritize Customer Target Groups library_add c…" at bounding box center [476, 235] width 690 height 303
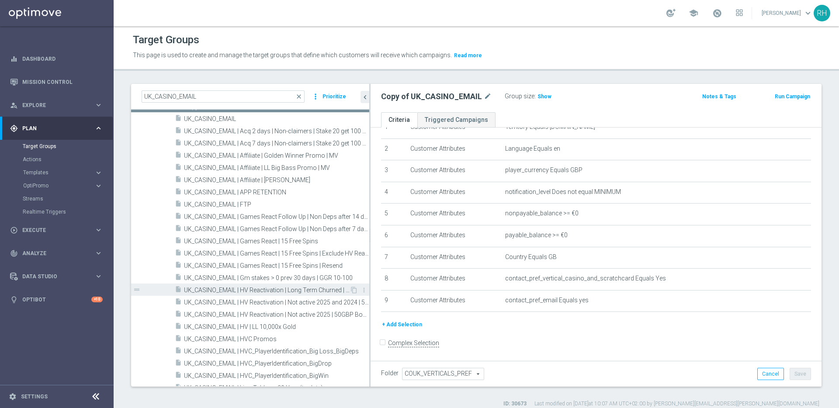
scroll to position [104, 0]
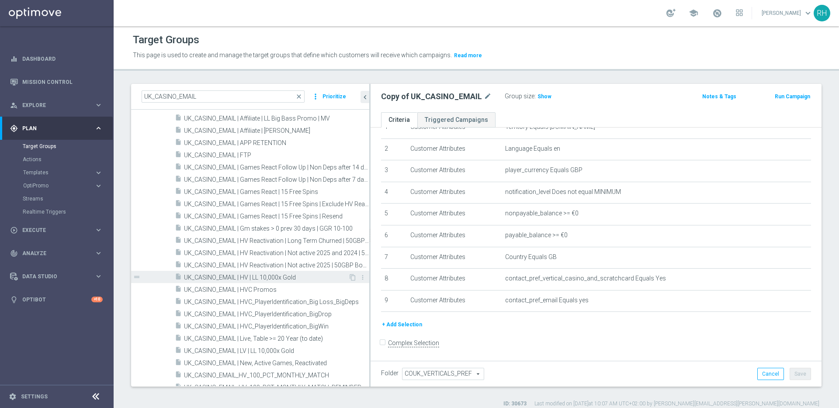
click at [302, 281] on div "insert_drive_file UK_CASINO_EMAIL | HV | LL 10,000x Gold" at bounding box center [261, 277] width 173 height 12
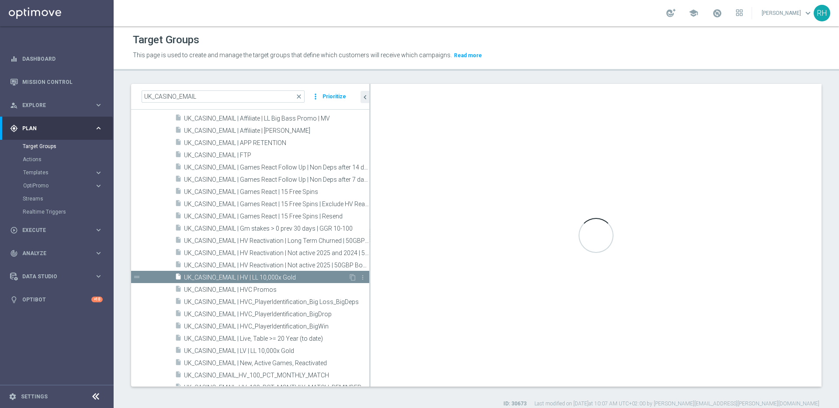
scroll to position [128, 0]
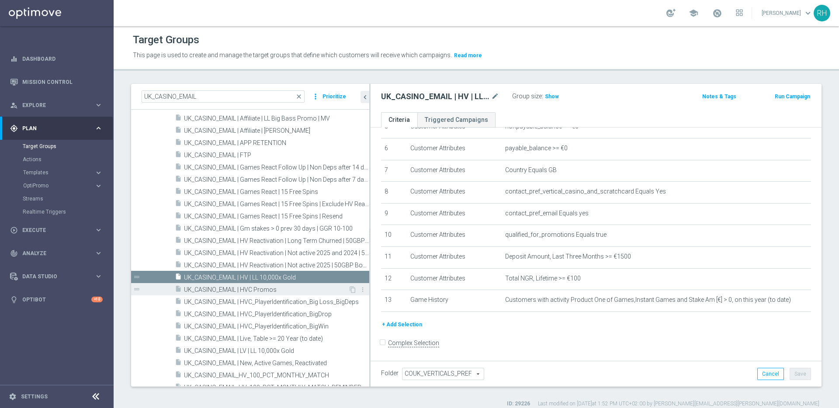
click at [297, 285] on div "insert_drive_file UK_CASINO_EMAIL | HVC Promos" at bounding box center [261, 289] width 173 height 12
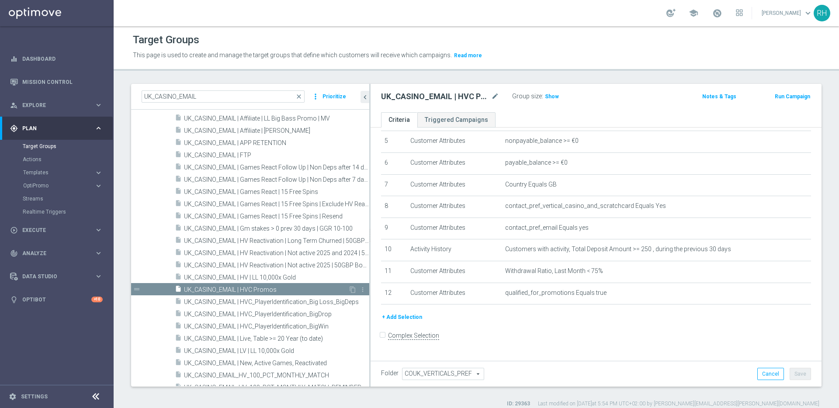
scroll to position [107, 0]
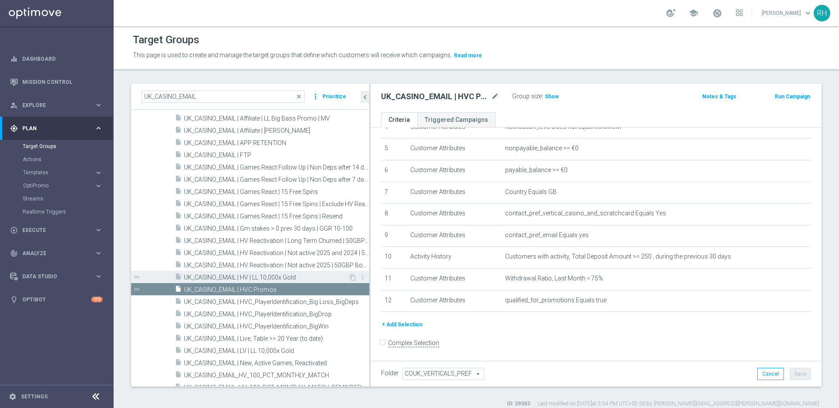
click at [297, 273] on div "insert_drive_file UK_CASINO_EMAIL | HV | LL 10,000x Gold" at bounding box center [261, 277] width 173 height 12
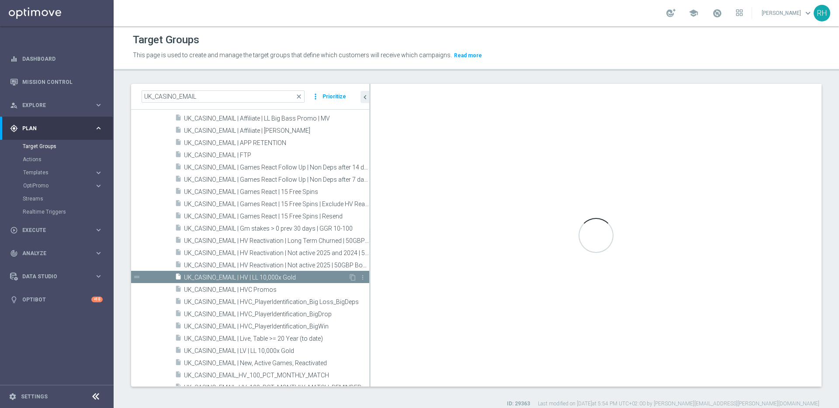
scroll to position [128, 0]
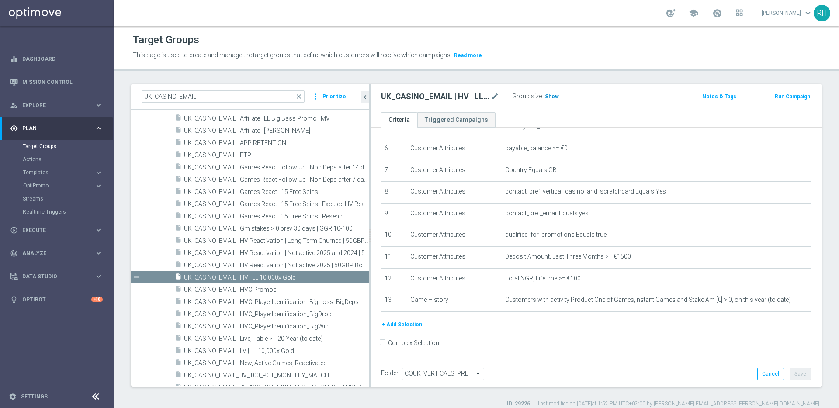
click at [549, 97] on span "Show" at bounding box center [552, 96] width 14 height 6
click at [582, 76] on div "Target Groups This page is used to create and manage the target groups that def…" at bounding box center [476, 217] width 725 height 382
click at [606, 93] on div "UK_CASINO_EMAIL | HV | LL 10,000x Gold mode_edit Group size : 2,605" at bounding box center [521, 96] width 295 height 12
click at [263, 289] on span "UK_CASINO_EMAIL | HVC Promos" at bounding box center [266, 289] width 164 height 7
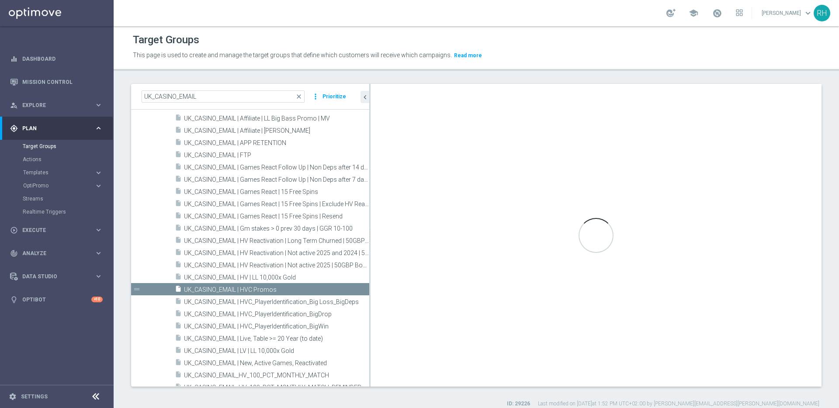
scroll to position [107, 0]
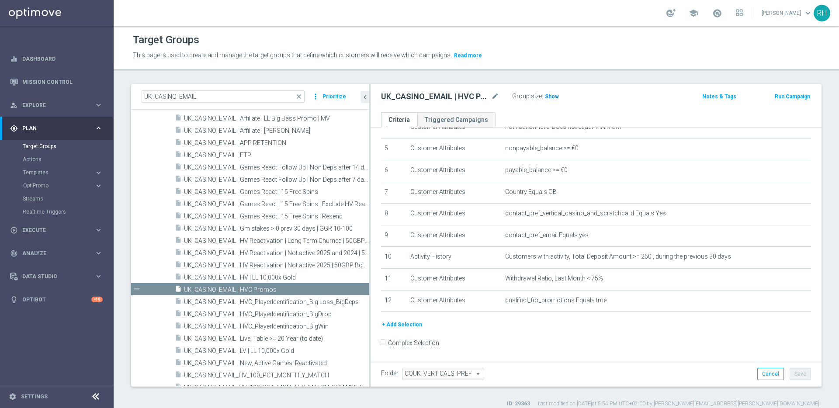
click at [548, 98] on span "Show" at bounding box center [552, 96] width 14 height 6
click at [280, 353] on span "UK_CASINO_EMAIL | LV | LL 10,000x Gold" at bounding box center [266, 350] width 164 height 7
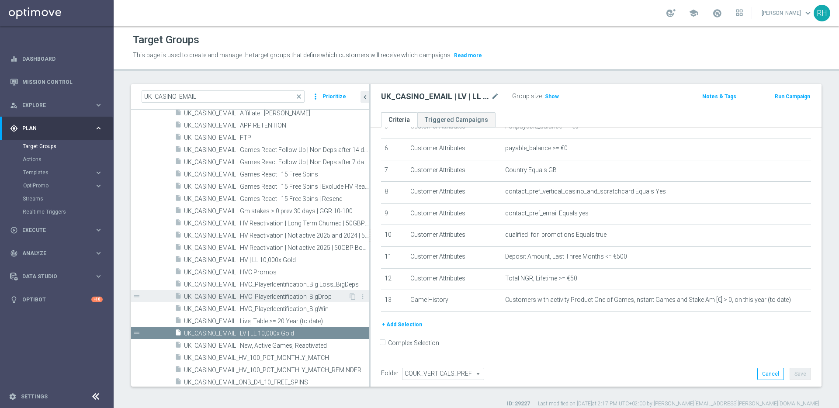
scroll to position [137, 0]
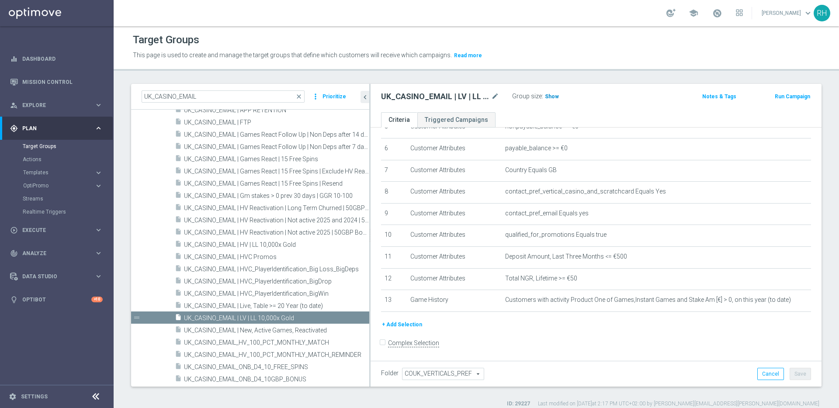
click at [546, 96] on span "Show" at bounding box center [552, 96] width 14 height 6
click at [283, 325] on div "insert_drive_file UK_CASINO_EMAIL | New, Active Games, Reactivated" at bounding box center [261, 330] width 173 height 12
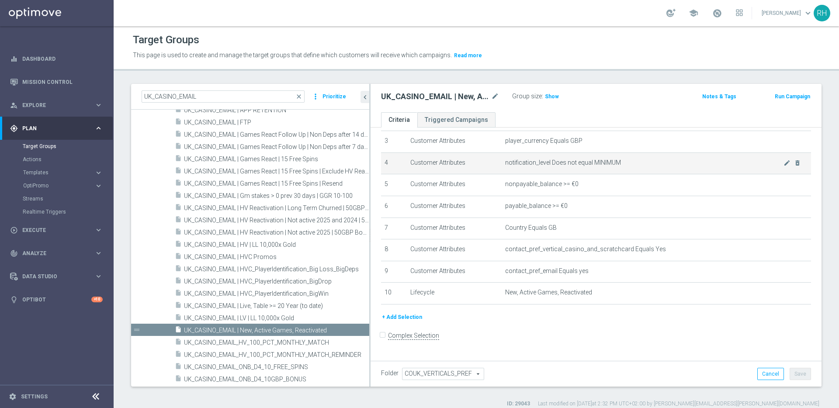
scroll to position [63, 0]
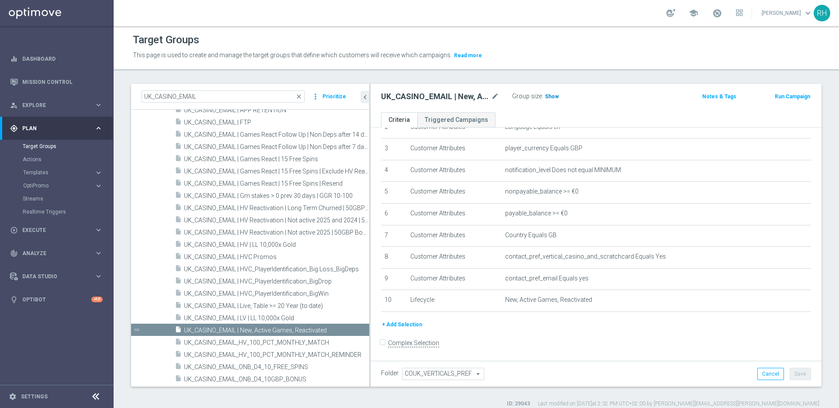
click at [551, 99] on span "Show" at bounding box center [552, 96] width 14 height 6
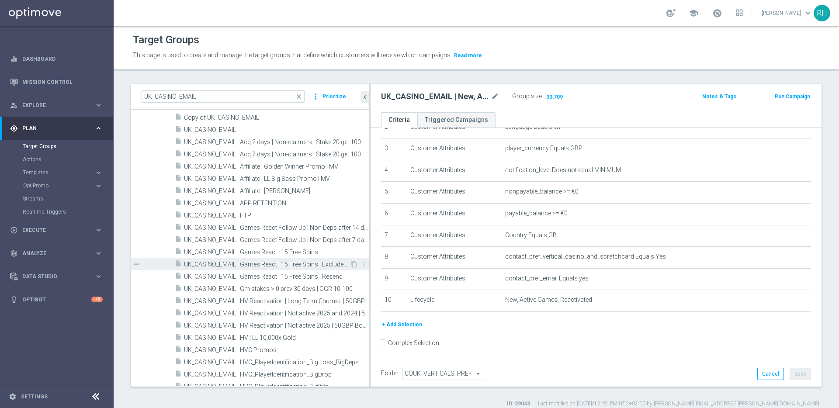
scroll to position [0, 0]
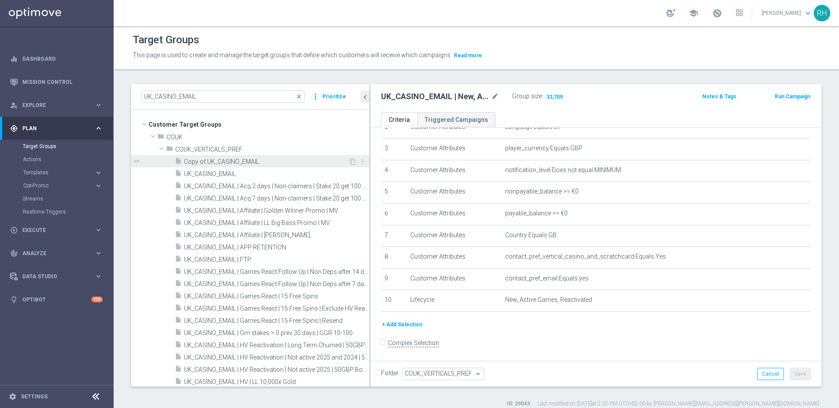
click at [274, 166] on div "insert_drive_file Copy of UK_CASINO_EMAIL" at bounding box center [261, 161] width 173 height 12
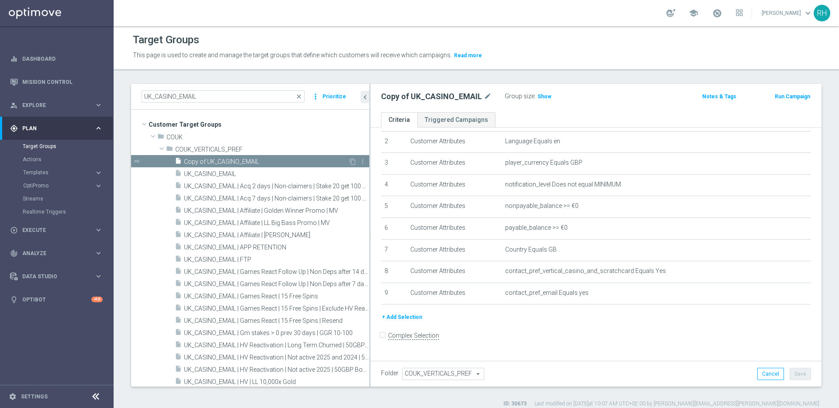
scroll to position [42, 0]
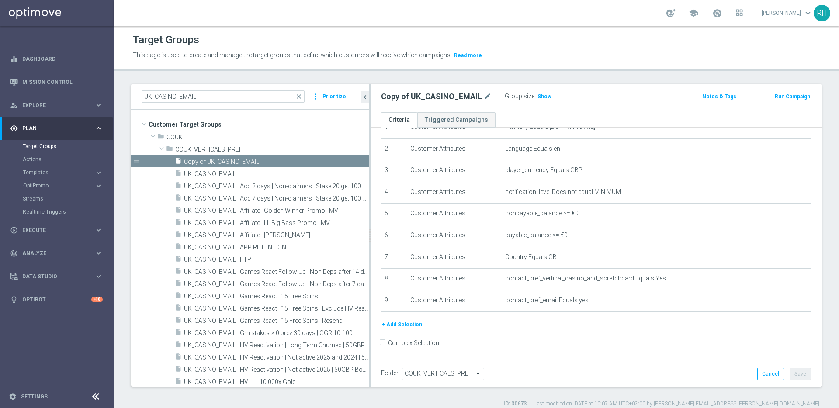
click at [407, 327] on button "+ Add Selection" at bounding box center [402, 325] width 42 height 10
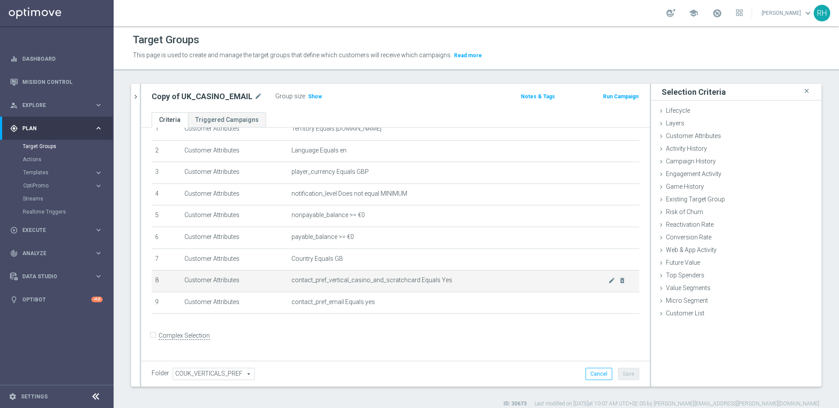
scroll to position [32, 0]
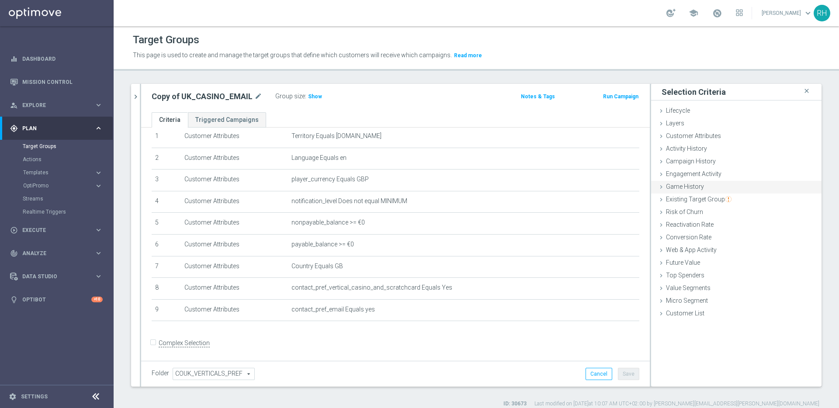
click at [667, 187] on span "Game History" at bounding box center [685, 186] width 38 height 7
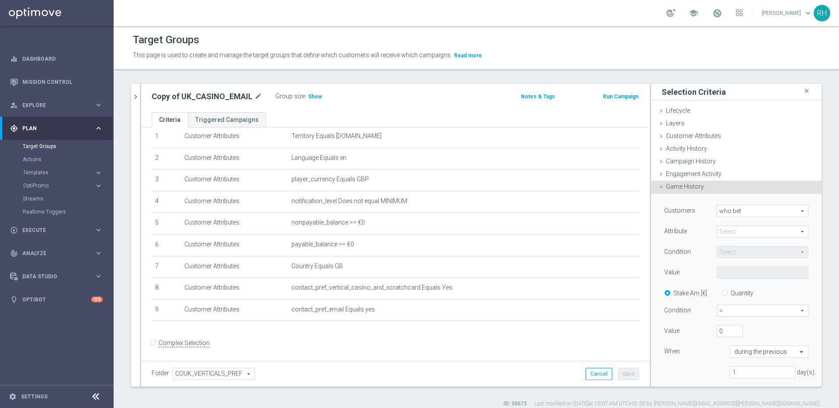
click at [725, 226] on span at bounding box center [762, 231] width 91 height 11
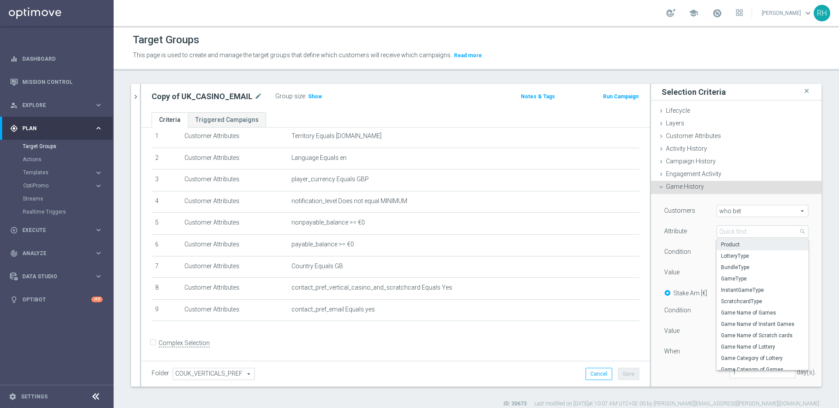
click at [727, 243] on span "Product" at bounding box center [762, 244] width 83 height 7
type input "Product"
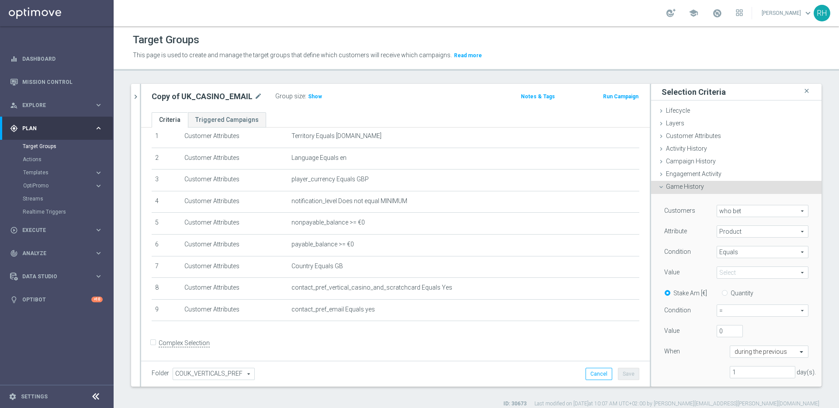
click at [731, 253] on span "Equals" at bounding box center [762, 251] width 91 height 11
click at [733, 331] on span "One of" at bounding box center [762, 333] width 83 height 7
type input "One of"
click at [733, 270] on span at bounding box center [762, 272] width 91 height 11
click at [729, 319] on label "Games" at bounding box center [769, 319] width 80 height 11
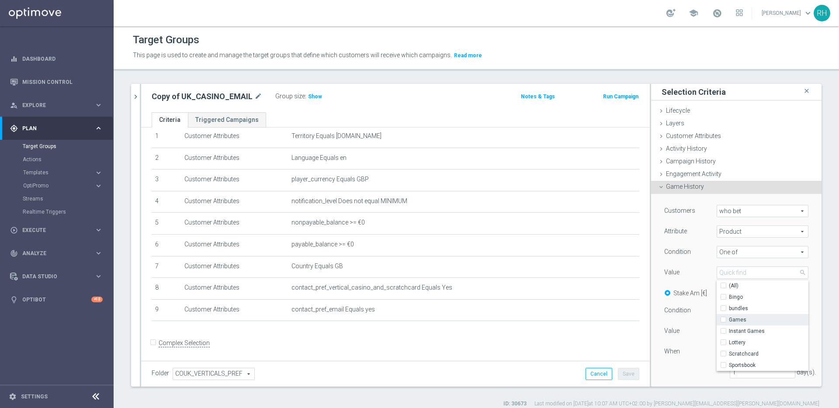
click at [723, 319] on input "Games" at bounding box center [726, 320] width 6 height 6
checkbox input "true"
type input "Games"
click at [723, 331] on input "Instant Games" at bounding box center [726, 332] width 6 height 6
checkbox input "true"
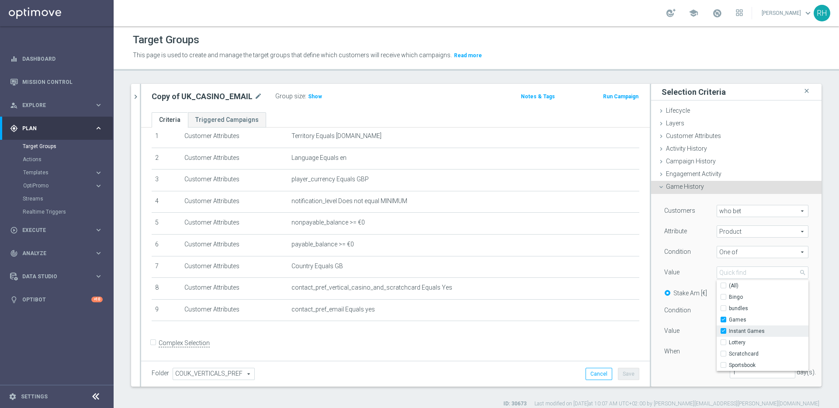
type input "Selected 2 of 7"
click at [681, 341] on div "Customers who bet who bet arrow_drop_down search Attribute Product Product arro…" at bounding box center [736, 295] width 144 height 180
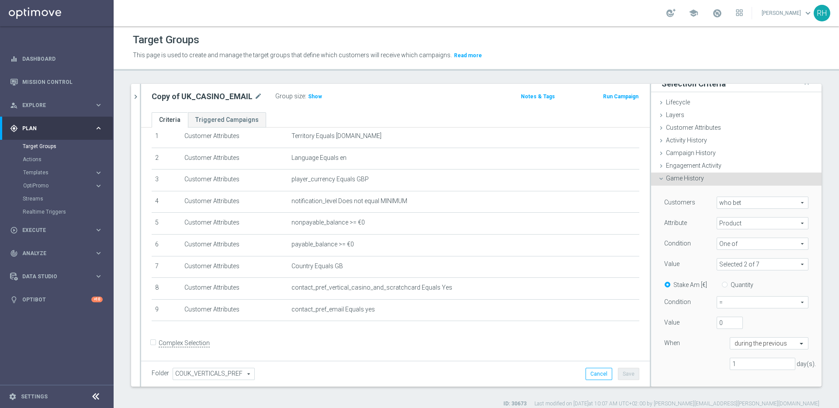
scroll to position [17, 0]
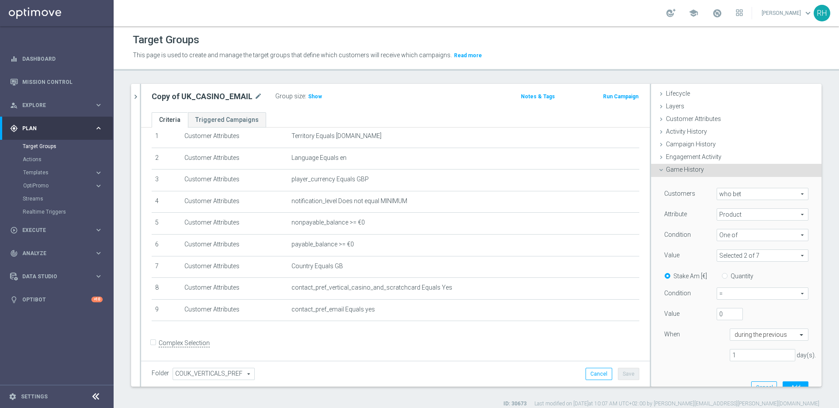
click at [743, 294] on span "=" at bounding box center [762, 293] width 91 height 11
click at [747, 328] on span ">" at bounding box center [762, 328] width 82 height 7
type input ">"
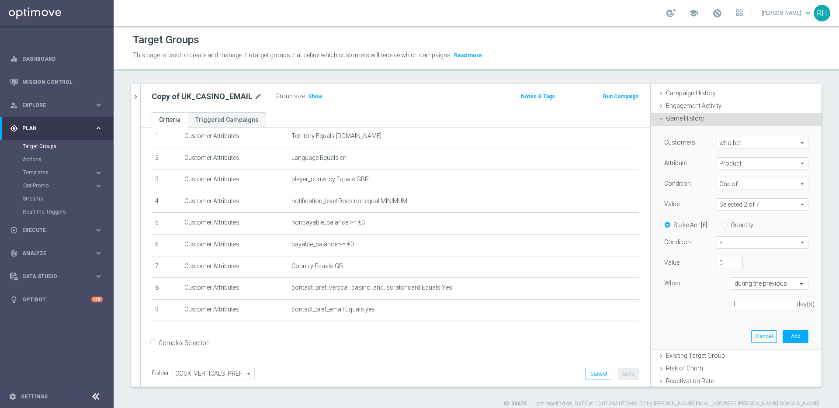
scroll to position [115, 0]
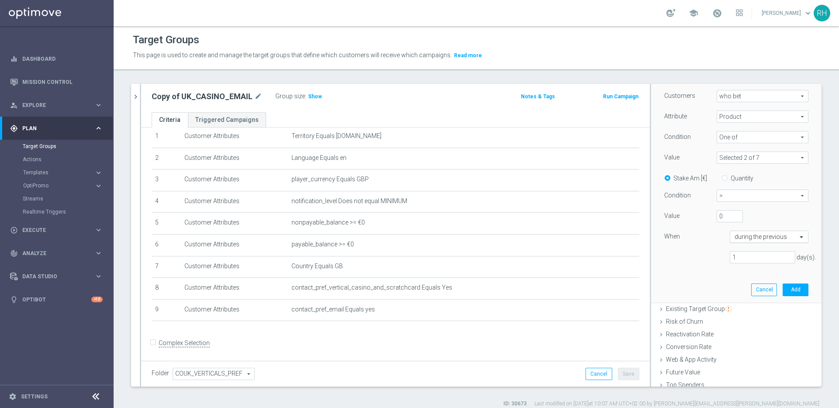
click at [768, 243] on div "When during the previous" at bounding box center [735, 238] width 157 height 14
click at [770, 237] on input "text" at bounding box center [760, 237] width 52 height 8
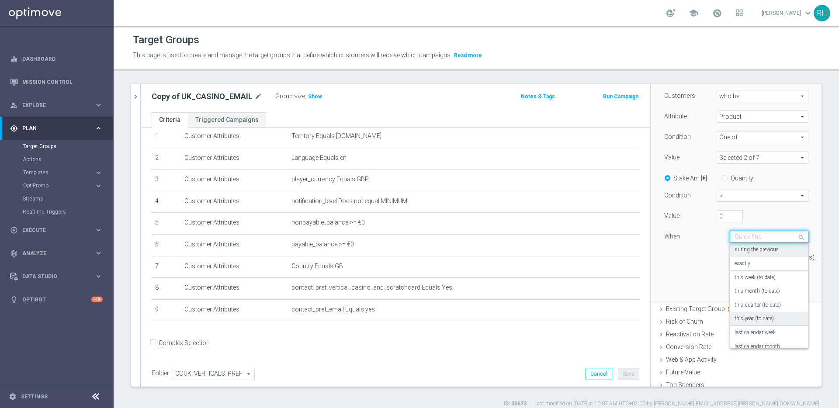
click at [770, 318] on div "this year (to date)" at bounding box center [768, 319] width 69 height 14
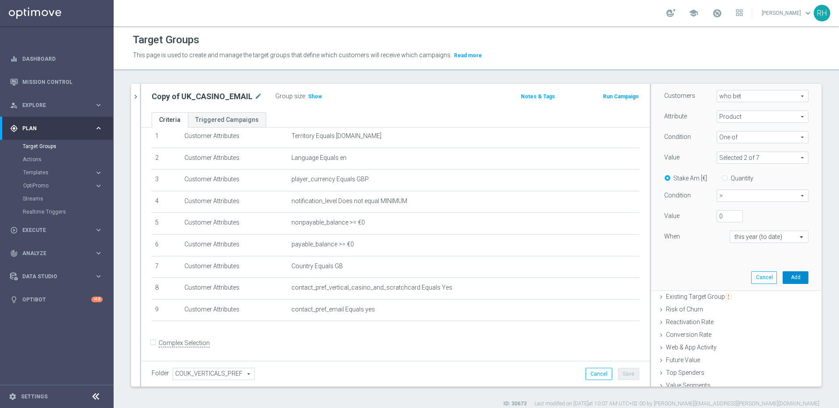
click at [782, 281] on button "Add" at bounding box center [795, 277] width 26 height 12
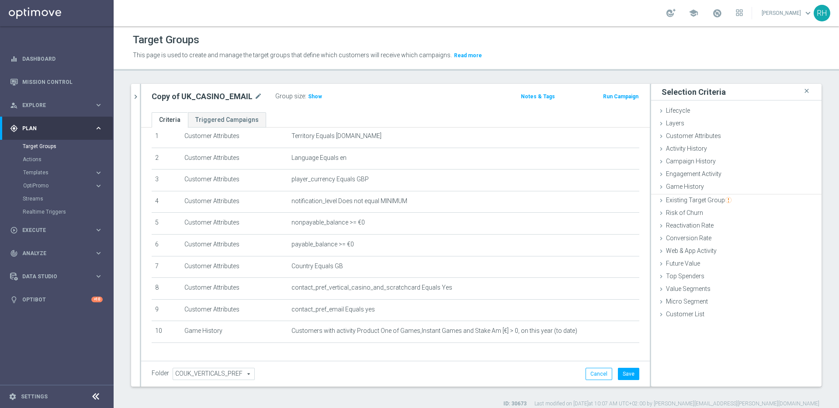
scroll to position [0, 0]
click at [308, 97] on span "Show" at bounding box center [315, 96] width 14 height 6
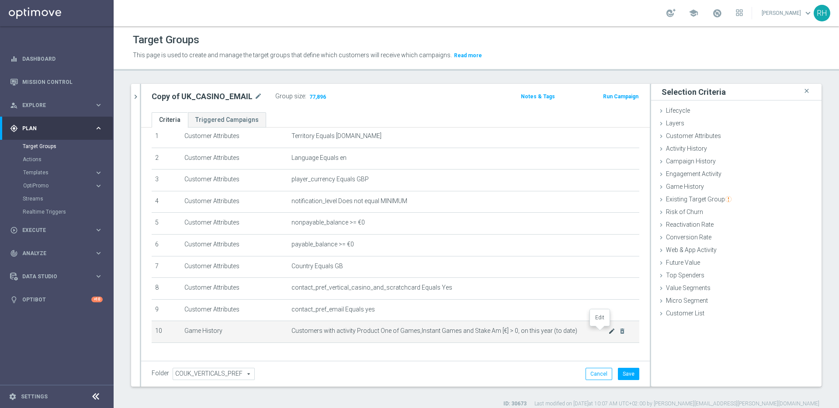
click at [608, 331] on icon "mode_edit" at bounding box center [611, 331] width 7 height 7
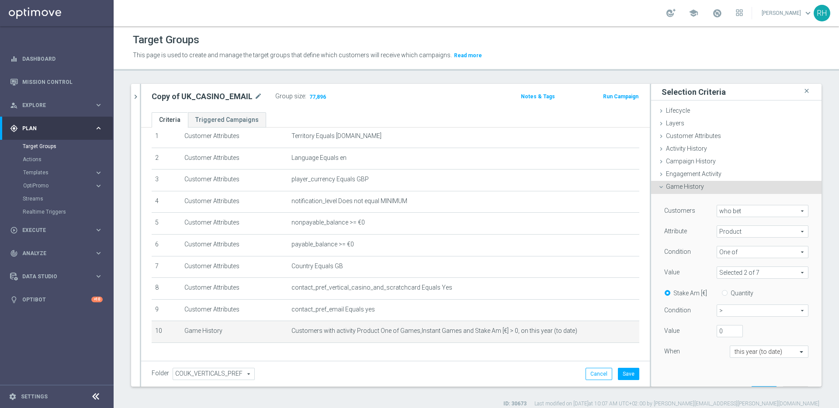
click at [729, 310] on span ">" at bounding box center [762, 310] width 91 height 11
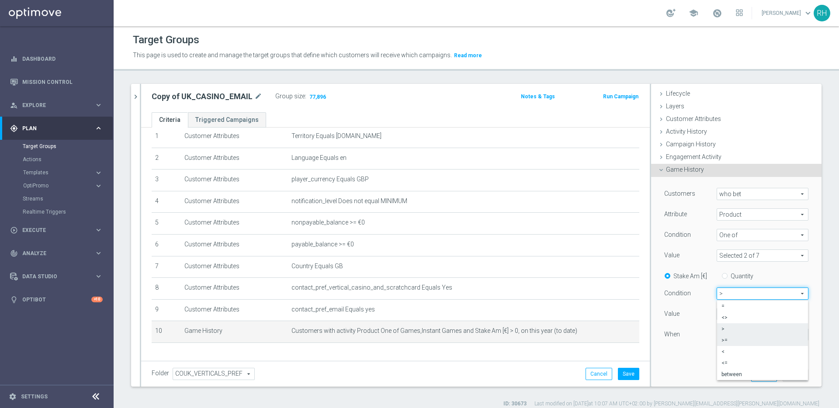
click at [726, 340] on span ">=" at bounding box center [762, 340] width 82 height 7
type input ">="
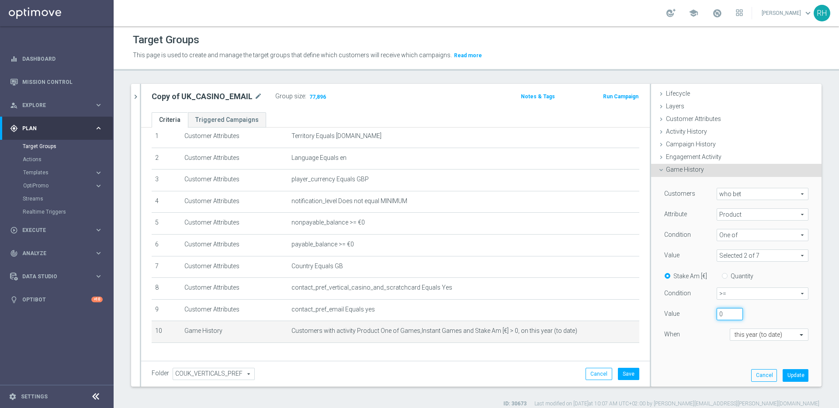
click at [716, 317] on input "0" at bounding box center [729, 314] width 26 height 12
click at [716, 315] on input "0" at bounding box center [729, 314] width 26 height 12
type input "10"
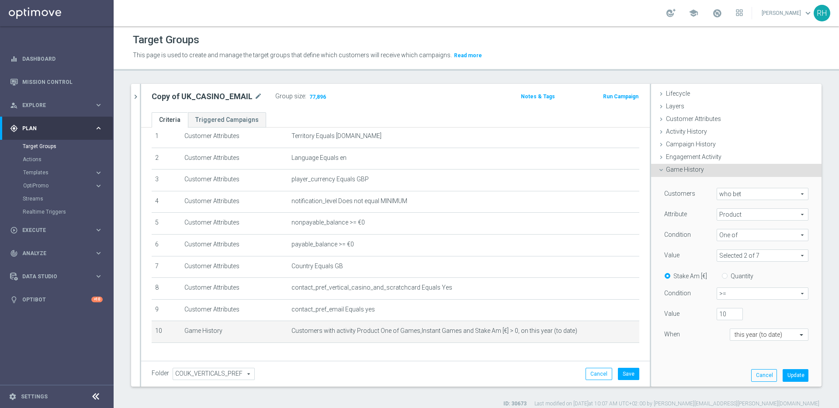
drag, startPoint x: 713, startPoint y: 357, endPoint x: 775, endPoint y: 370, distance: 62.9
click at [713, 358] on div "Customers who bet who bet arrow_drop_down search Attribute Product Product arro…" at bounding box center [735, 282] width 157 height 211
click at [785, 372] on button "Update" at bounding box center [795, 375] width 26 height 12
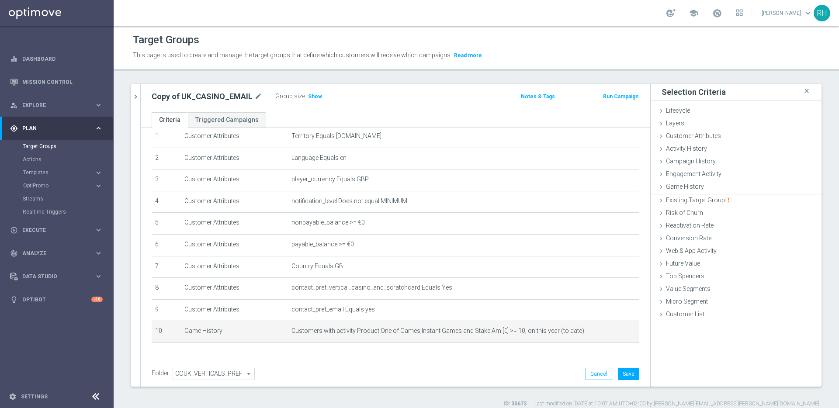
scroll to position [0, 0]
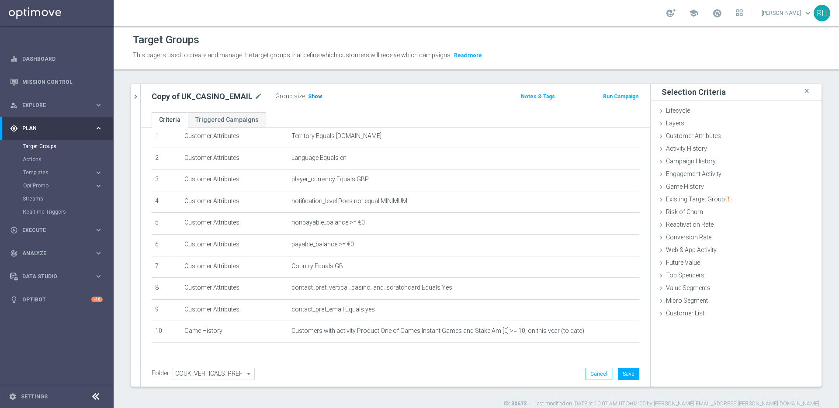
click at [314, 98] on span "Show" at bounding box center [315, 96] width 14 height 6
click at [363, 78] on div "Target Groups This page is used to create and manage the target groups that def…" at bounding box center [476, 217] width 725 height 382
click at [619, 373] on button "Save" at bounding box center [628, 374] width 21 height 12
click at [319, 98] on span "67,630" at bounding box center [317, 97] width 18 height 8
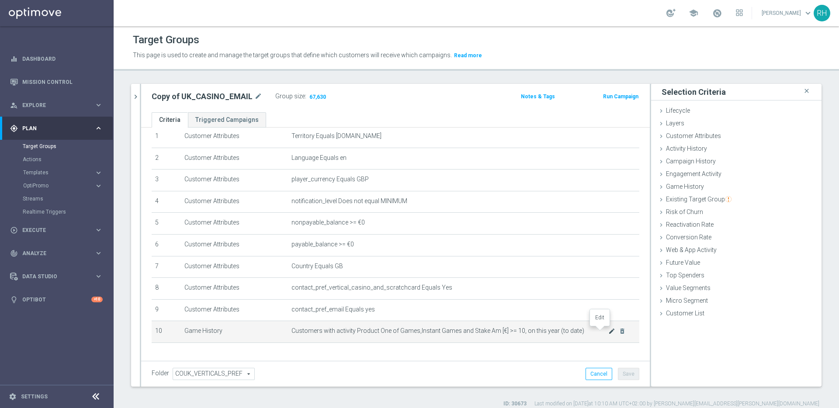
click at [608, 333] on icon "mode_edit" at bounding box center [611, 331] width 7 height 7
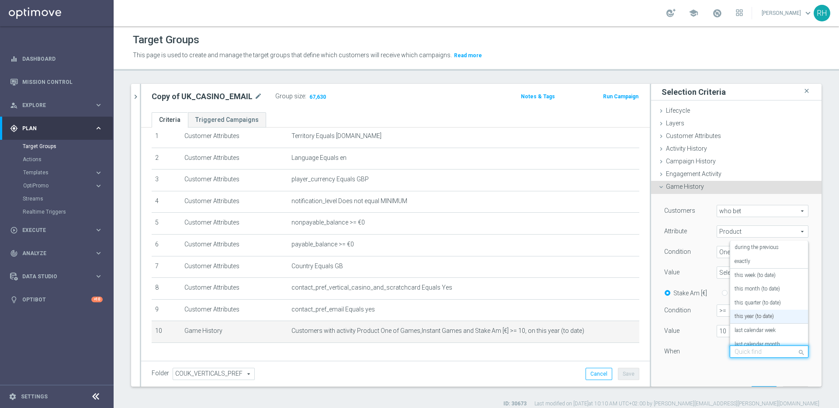
click at [776, 351] on div at bounding box center [769, 352] width 78 height 8
click at [764, 302] on label "this quarter (to date)" at bounding box center [757, 303] width 46 height 7
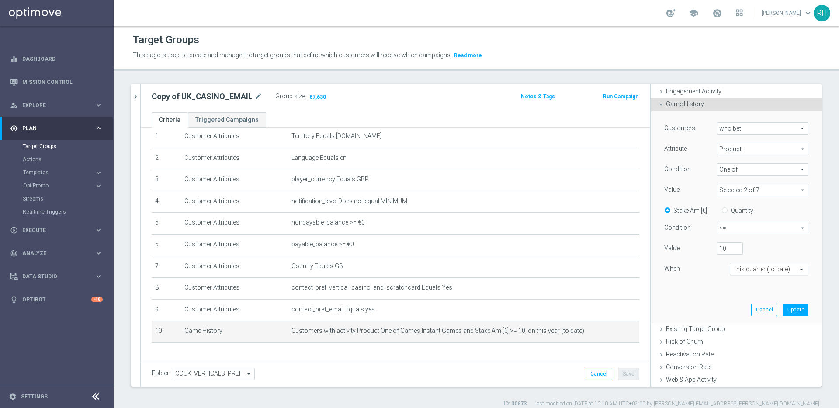
scroll to position [86, 0]
click at [785, 312] on div "Customers who bet who bet arrow_drop_down search Attribute Product Product arro…" at bounding box center [735, 212] width 157 height 211
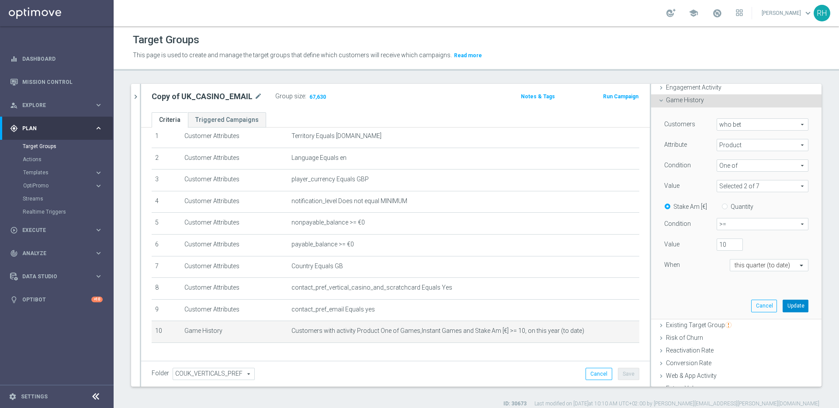
click at [785, 309] on button "Update" at bounding box center [795, 306] width 26 height 12
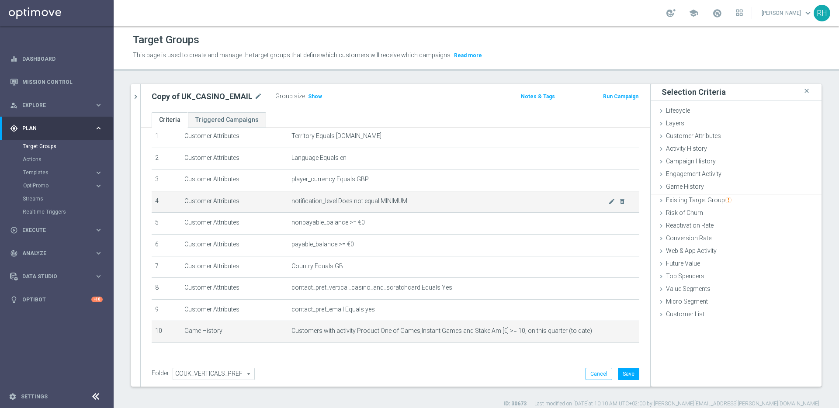
scroll to position [0, 0]
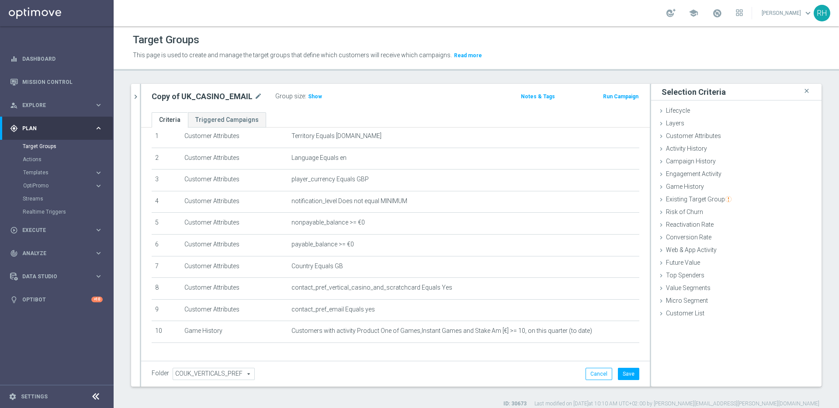
click at [318, 97] on div "Group size : Show" at bounding box center [318, 95] width 87 height 10
click at [317, 97] on span "Show" at bounding box center [315, 96] width 14 height 6
click at [312, 98] on span "35,335" at bounding box center [317, 97] width 18 height 8
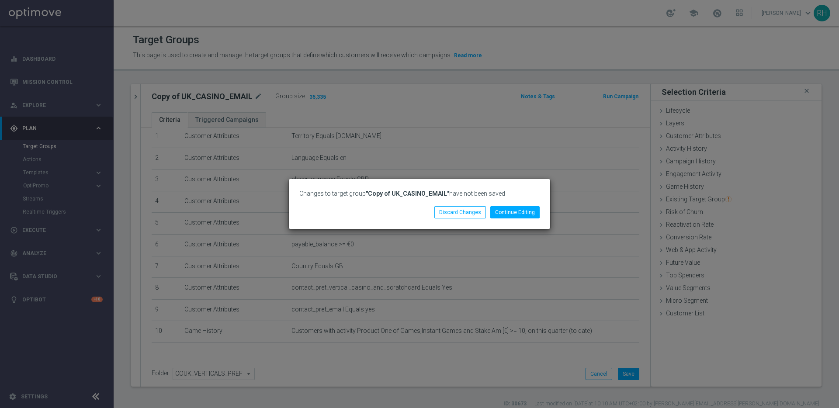
click at [457, 121] on div "Changes to target group "Copy of UK_CASINO_EMAIL" have not been saved Continue …" at bounding box center [419, 204] width 839 height 408
click at [465, 214] on button "Discard Changes" at bounding box center [460, 212] width 52 height 12
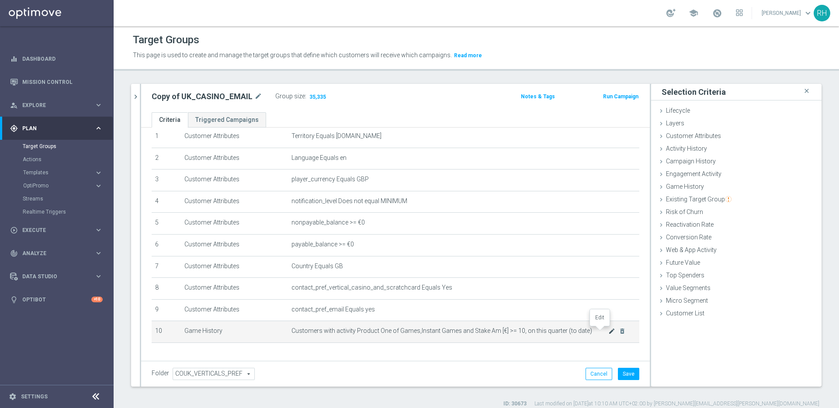
click at [608, 328] on icon "mode_edit" at bounding box center [611, 331] width 7 height 7
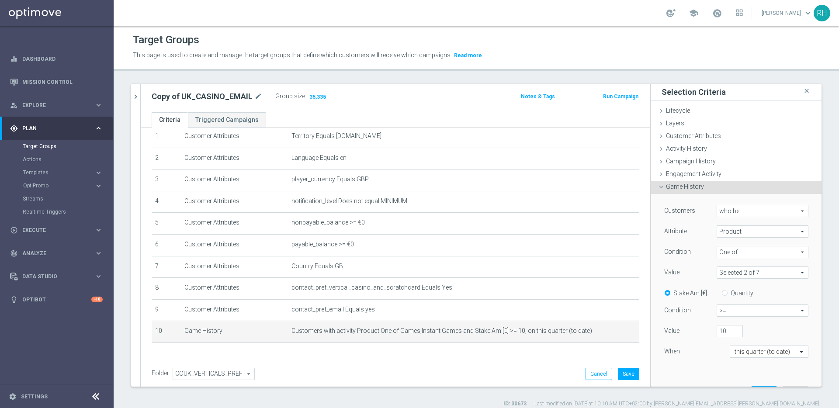
click at [737, 353] on input "text" at bounding box center [760, 352] width 52 height 8
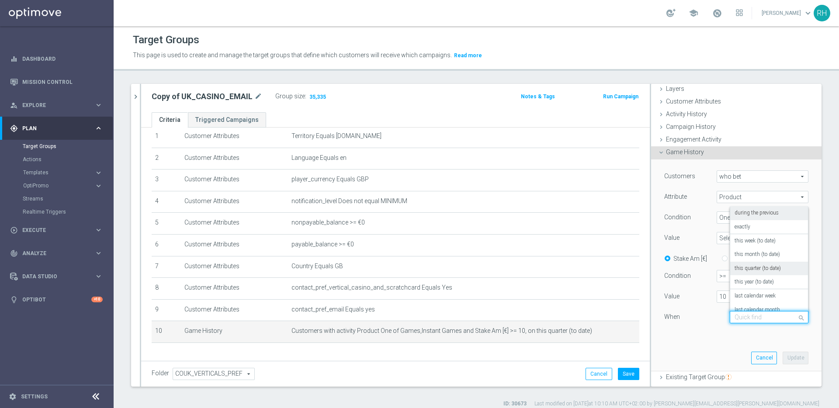
click at [751, 209] on div "during the previous" at bounding box center [768, 213] width 69 height 14
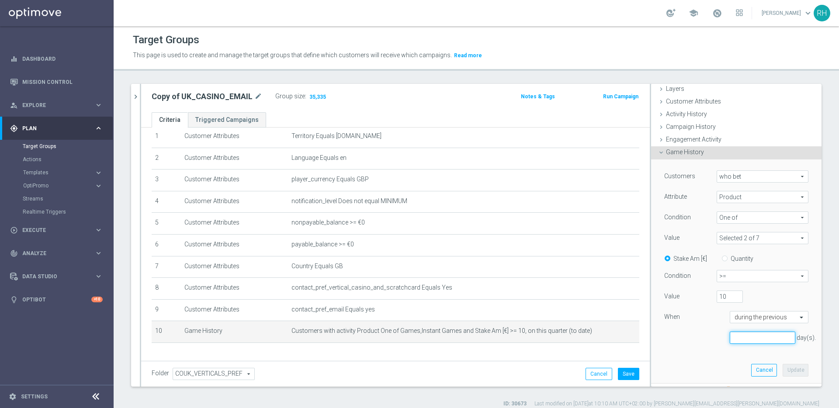
click at [750, 341] on input "number" at bounding box center [763, 338] width 66 height 12
type input "6"
type input "90"
click at [794, 372] on button "Update" at bounding box center [795, 370] width 26 height 12
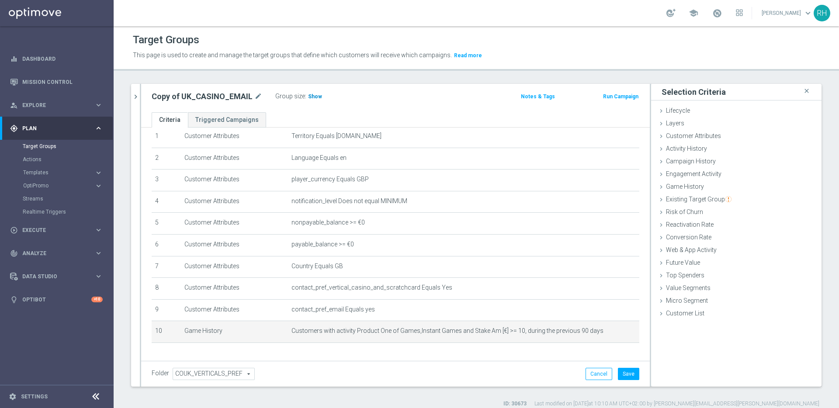
click at [313, 96] on span "Show" at bounding box center [315, 96] width 14 height 6
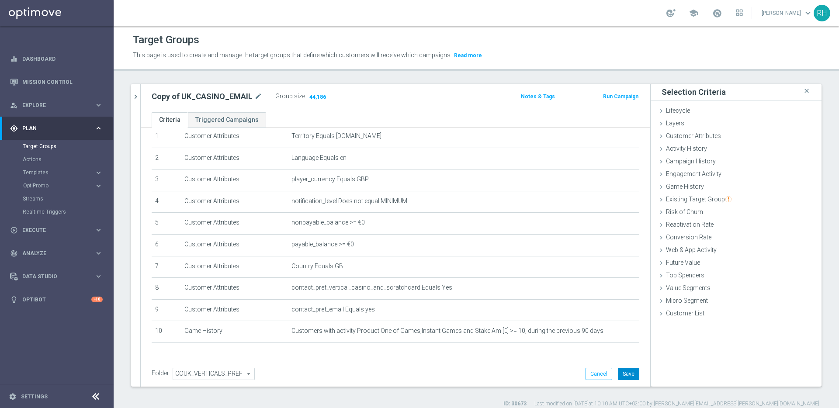
click at [627, 373] on button "Save" at bounding box center [628, 374] width 21 height 12
click at [254, 94] on icon "mode_edit" at bounding box center [258, 96] width 8 height 10
click at [226, 100] on input "Copy of UK_CASINO_EMAIL" at bounding box center [211, 97] width 118 height 12
drag, startPoint x: 175, startPoint y: 97, endPoint x: 134, endPoint y: 97, distance: 41.5
click at [134, 97] on as-split "UK_CASINO_EMAIL close more_vert Prioritize Customer Target Groups library_add c…" at bounding box center [476, 235] width 690 height 303
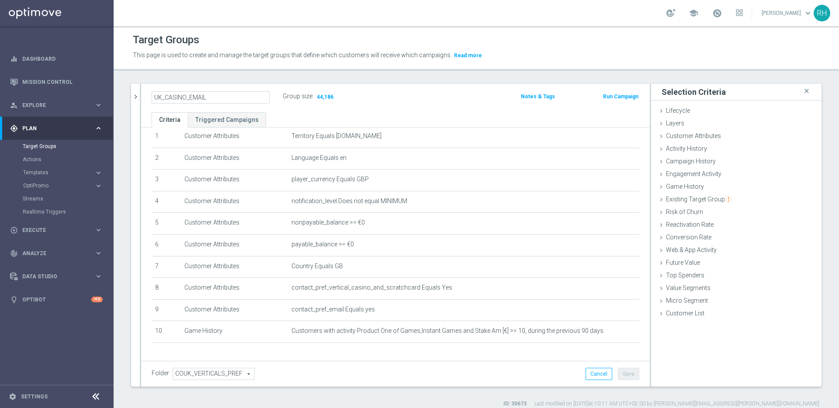
click at [225, 100] on input "UK_CASINO_EMAIL" at bounding box center [211, 97] width 118 height 12
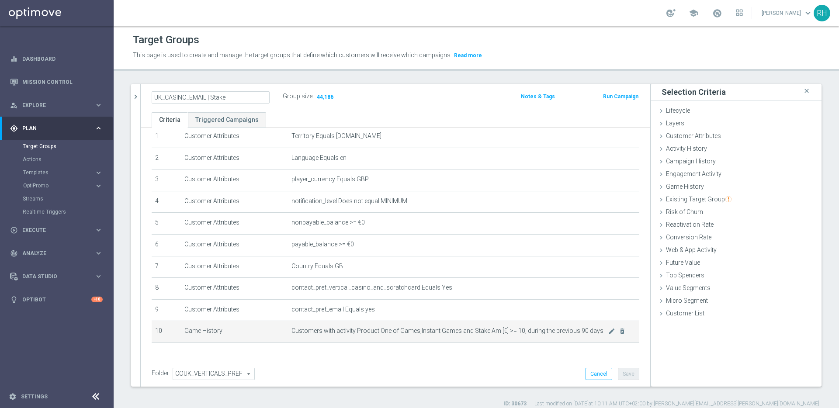
type input "UK_CASINO_EMAIL | Stake"
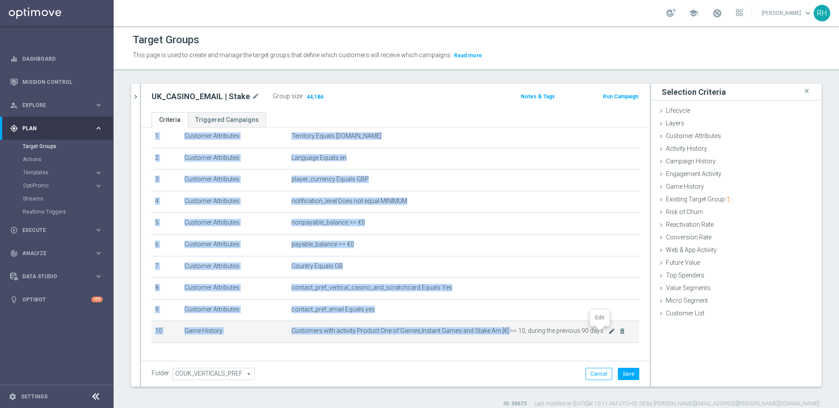
drag, startPoint x: 502, startPoint y: 332, endPoint x: 601, endPoint y: 332, distance: 98.7
click at [601, 332] on td "Customers with activity Product One of Games,Instant Games and Stake Am [€] >= …" at bounding box center [463, 332] width 351 height 22
copy table "# Selection Type Criteria delete_forever 1 Customer Attributes Territory Equals…"
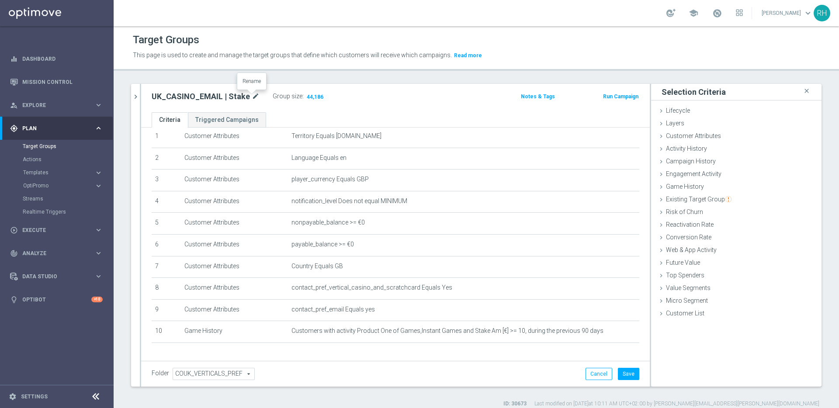
click at [252, 97] on icon "mode_edit" at bounding box center [256, 96] width 8 height 10
click at [249, 97] on input "UK_CASINO_EMAIL | Stake" at bounding box center [211, 97] width 118 height 12
drag, startPoint x: 194, startPoint y: 99, endPoint x: 244, endPoint y: 100, distance: 50.3
click at [244, 100] on input "UK_CASINO_EMAIL | Stake >= 10, during the previous 90 days" at bounding box center [211, 97] width 118 height 12
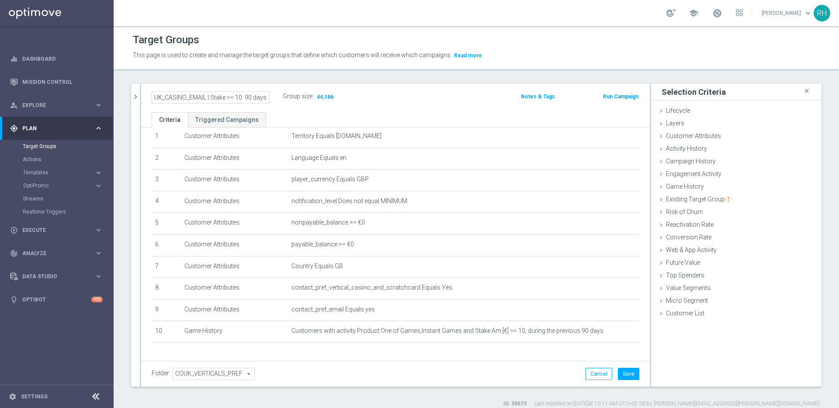
scroll to position [0, 0]
type input "UK_CASINO_EMAIL | Stake >= 10 last 90 days"
click at [250, 71] on div "Target Groups This page is used to create and manage the target groups that def…" at bounding box center [476, 217] width 725 height 382
click at [619, 371] on button "Save" at bounding box center [628, 374] width 21 height 12
click at [210, 97] on h2 "UK_CASINO_EMAIL | Stake >= 10 last 90 days" at bounding box center [206, 96] width 108 height 10
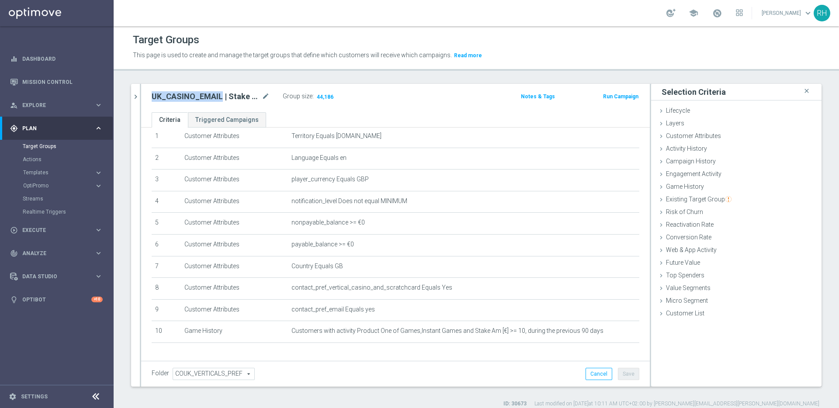
click at [210, 97] on h2 "UK_CASINO_EMAIL | Stake >= 10 last 90 days" at bounding box center [206, 96] width 108 height 10
copy div "UK_CASINO_EMAIL | Stake >= 10 last 90 days"
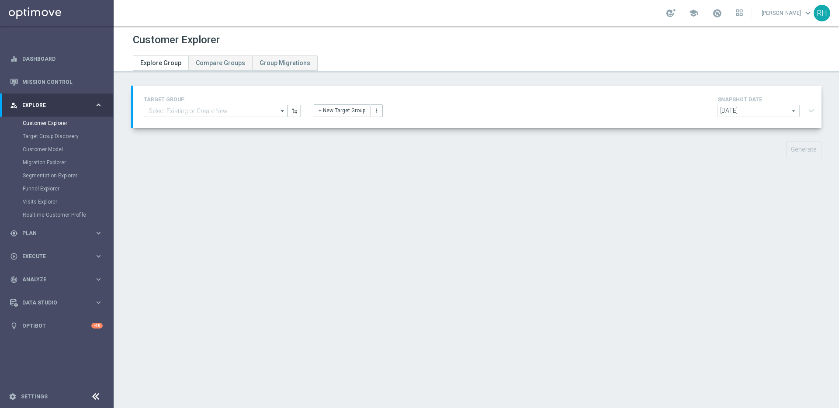
type input "Copy of UK_CASINO_EMAIL"
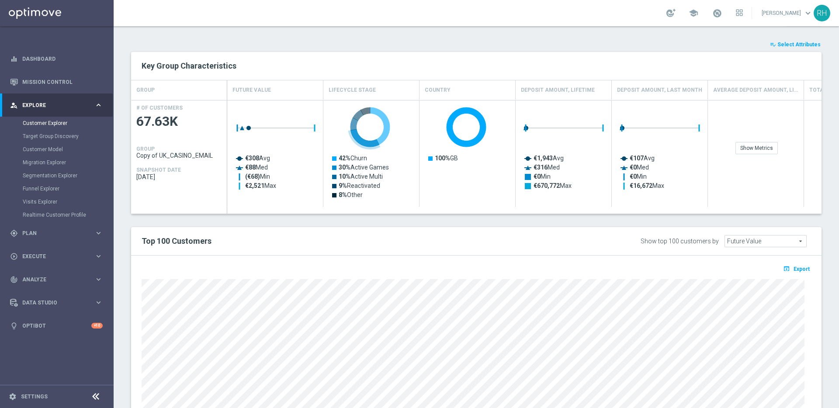
scroll to position [415, 0]
